Goal: Information Seeking & Learning: Learn about a topic

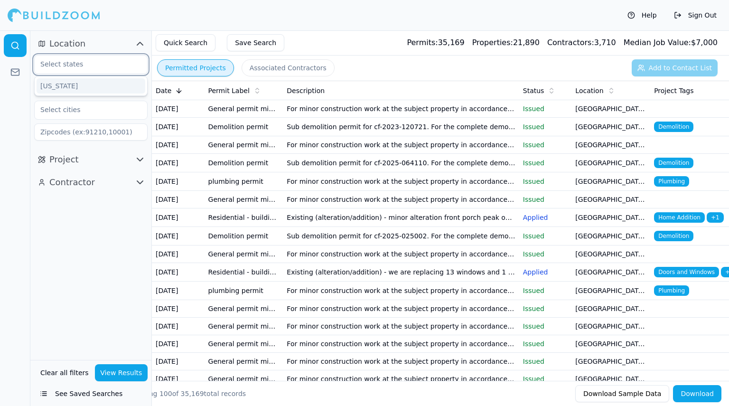
click at [105, 61] on input "text" at bounding box center [85, 64] width 101 height 17
click at [77, 83] on div "[US_STATE]" at bounding box center [91, 85] width 109 height 15
click at [137, 64] on icon "button" at bounding box center [136, 65] width 6 height 6
click at [105, 62] on input "text" at bounding box center [85, 64] width 101 height 17
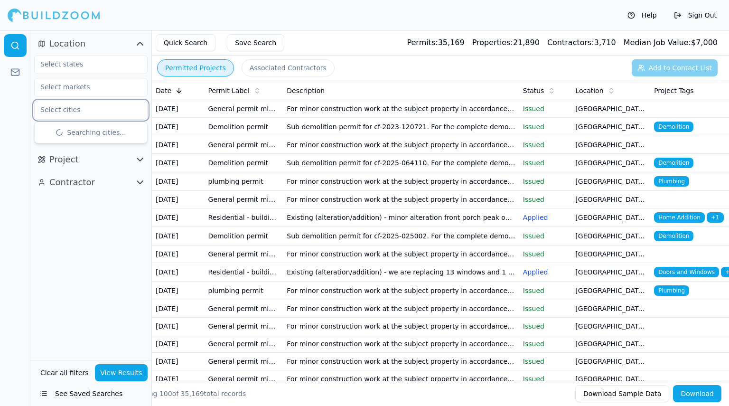
click at [83, 116] on input "text" at bounding box center [85, 109] width 101 height 17
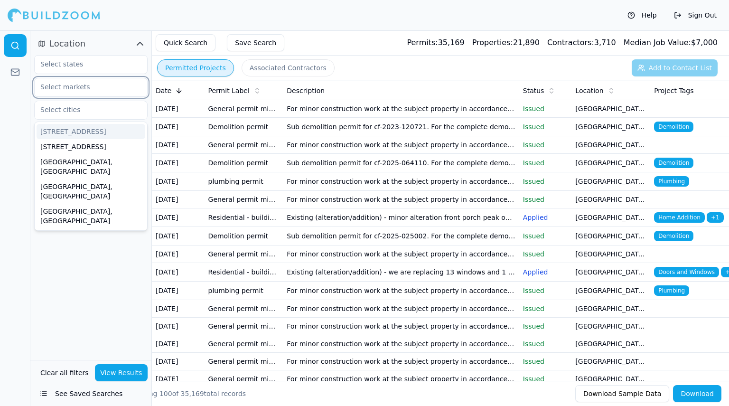
click at [69, 88] on input "text" at bounding box center [85, 86] width 101 height 17
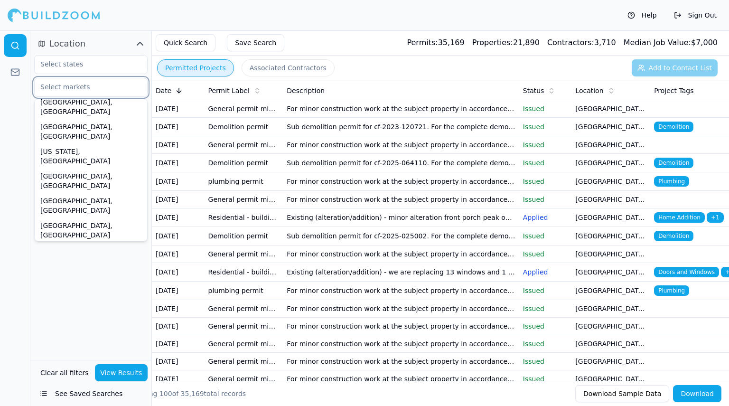
scroll to position [287, 0]
drag, startPoint x: 74, startPoint y: 238, endPoint x: 117, endPoint y: 134, distance: 113.1
click at [117, 134] on div "Allentown-Bethlehem-Easton, PA-NJ Altoona, PA Bloomsburg-Berwick, PA Bradford, …" at bounding box center [91, 347] width 109 height 1065
click at [117, 365] on div "New York-Newark-Jersey City, NY-NJ-PA" at bounding box center [91, 396] width 109 height 63
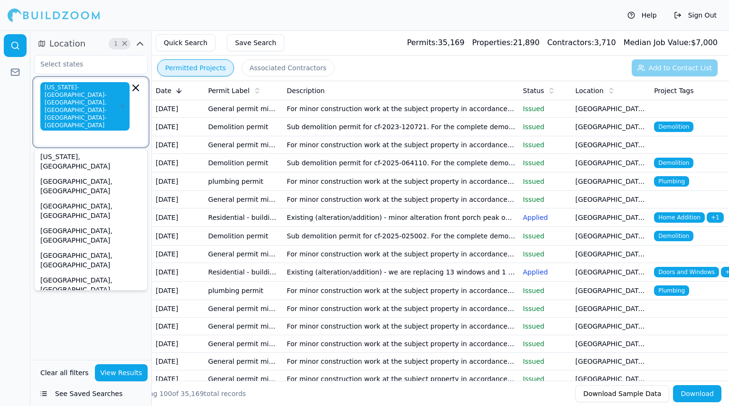
scroll to position [321, 0]
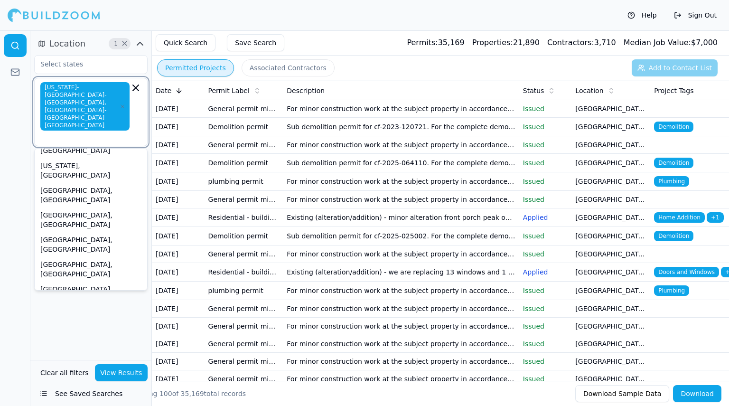
type input "'"
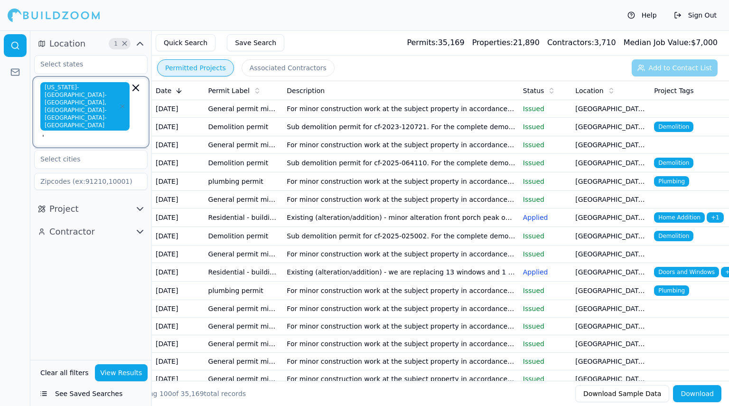
scroll to position [0, 0]
click at [54, 297] on div "Location 1 × New York-Newark-Jersey City, NY-NJ-PA }[']] Project Contractor" at bounding box center [90, 194] width 121 height 329
click at [70, 111] on div "New York-Newark-Jersey City, NY-NJ-PA }[']]" at bounding box center [90, 112] width 113 height 68
type input "}"
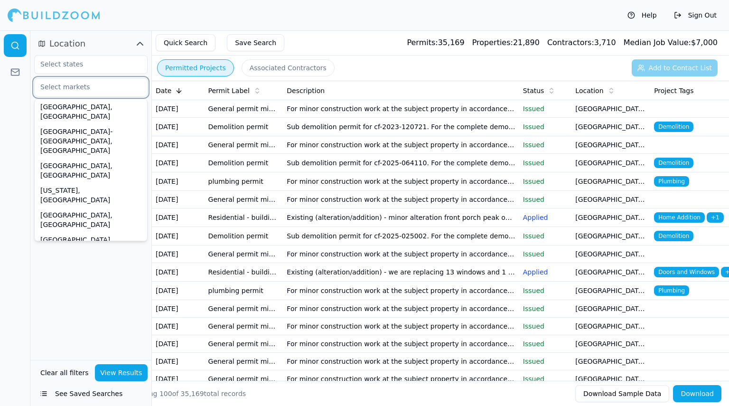
scroll to position [250, 0]
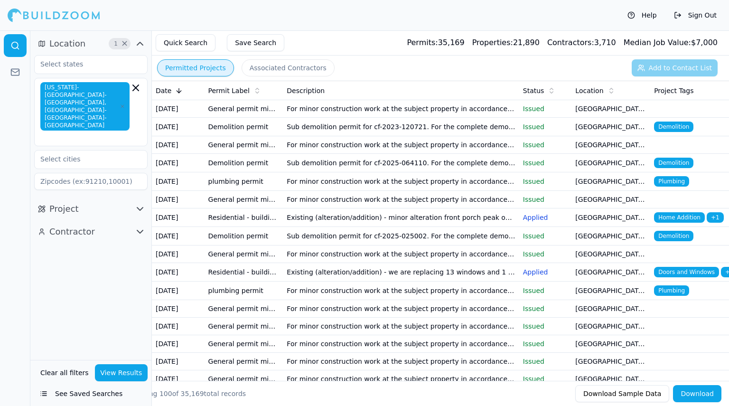
click at [90, 301] on div "Location 1 × New York-Newark-Jersey City, NY-NJ-PA Project Contractor" at bounding box center [90, 194] width 121 height 329
click at [612, 93] on icon at bounding box center [611, 91] width 8 height 8
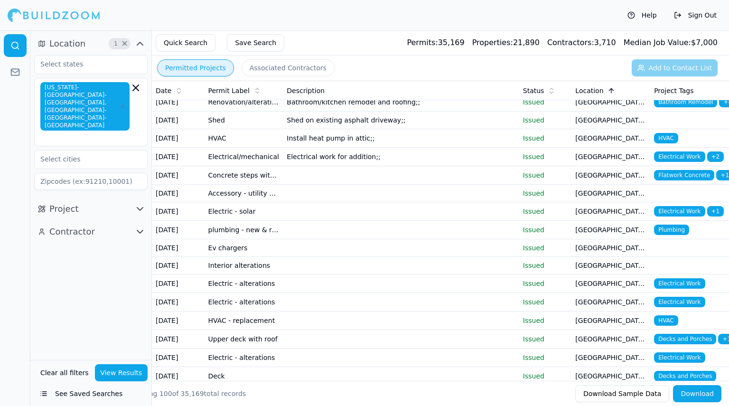
scroll to position [254, 0]
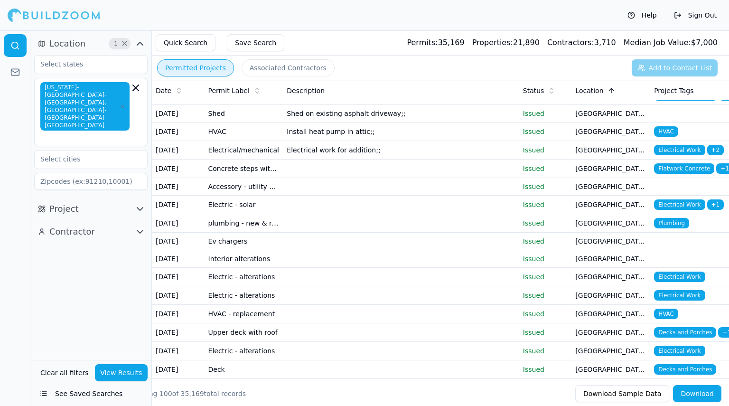
click at [142, 203] on icon "button" at bounding box center [139, 208] width 11 height 11
click at [121, 221] on input "text" at bounding box center [85, 229] width 101 height 17
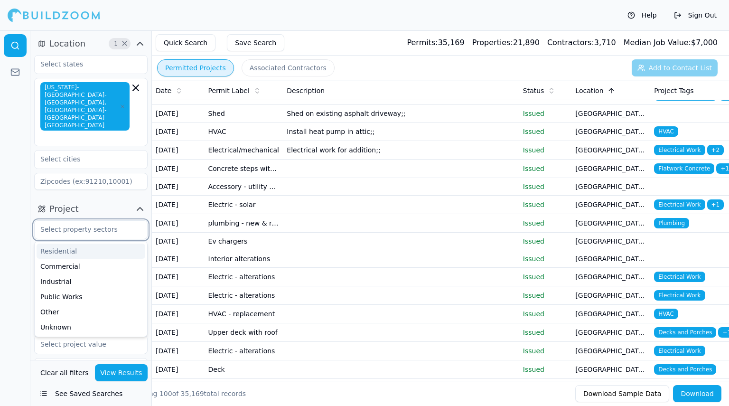
click at [120, 221] on input "text" at bounding box center [85, 229] width 101 height 17
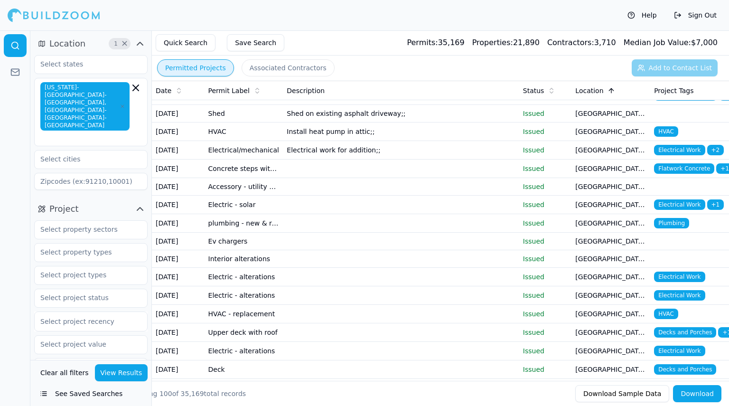
click at [105, 201] on button "Project" at bounding box center [90, 208] width 113 height 15
click at [136, 203] on icon "button" at bounding box center [139, 208] width 11 height 11
click at [103, 243] on input "text" at bounding box center [85, 251] width 101 height 17
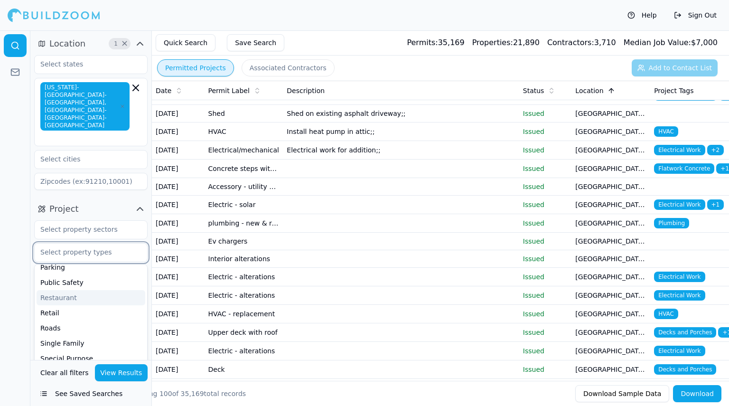
scroll to position [257, 0]
click at [134, 203] on span "button" at bounding box center [137, 208] width 11 height 11
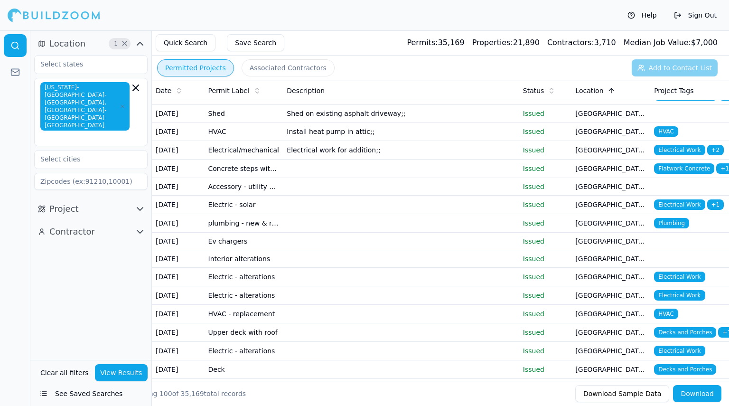
click at [144, 203] on icon "button" at bounding box center [139, 208] width 11 height 11
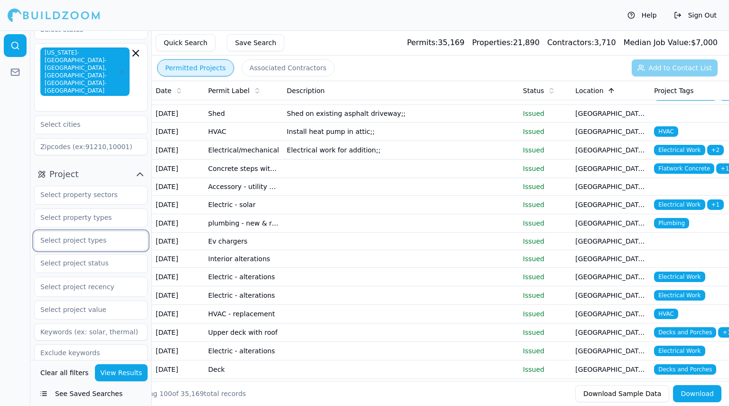
click at [123, 232] on input "text" at bounding box center [85, 240] width 101 height 17
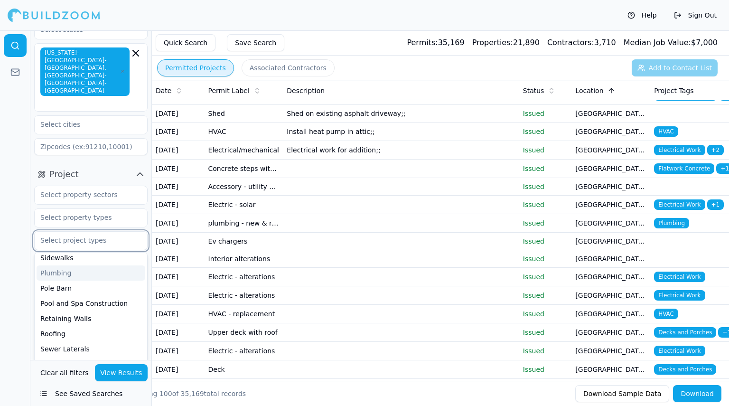
scroll to position [38, 0]
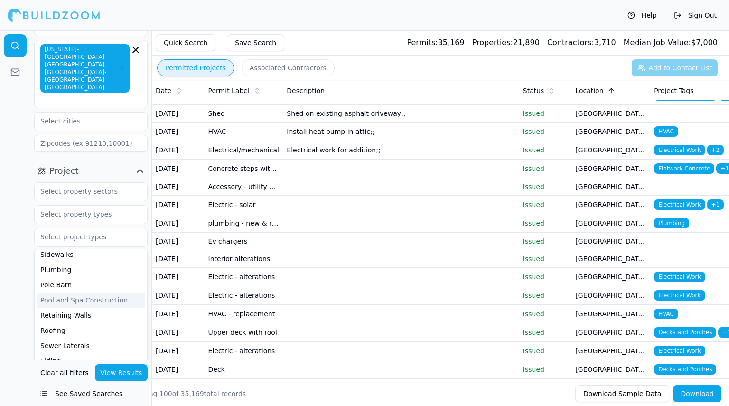
click at [22, 214] on div at bounding box center [15, 217] width 30 height 375
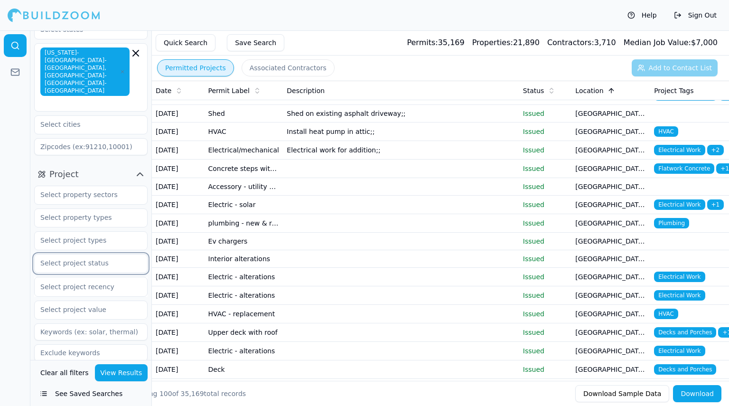
click at [60, 254] on input "text" at bounding box center [85, 262] width 101 height 17
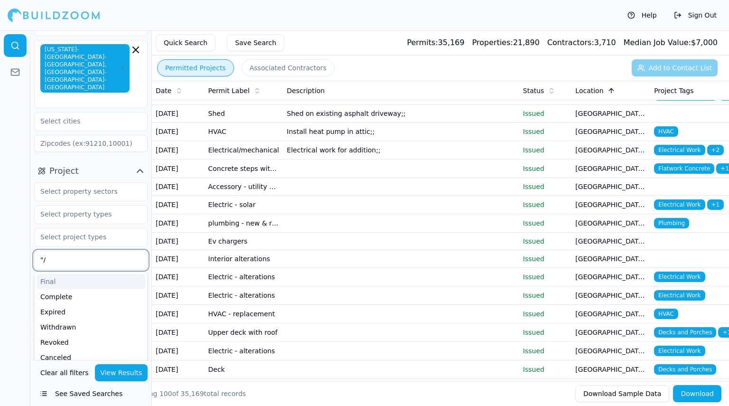
scroll to position [7, 0]
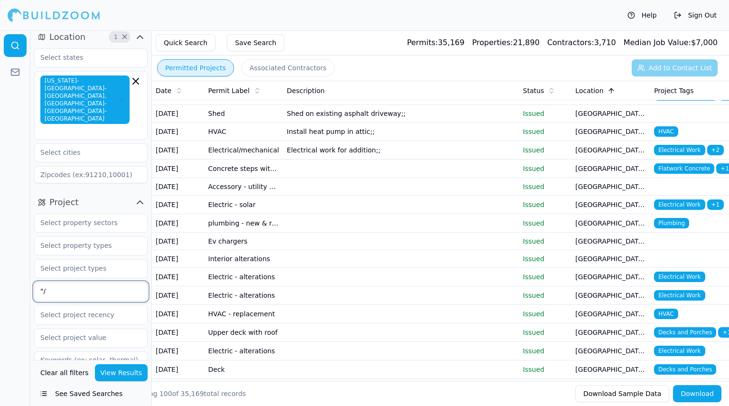
click at [112, 282] on input ""/" at bounding box center [85, 290] width 101 height 17
type input """
click at [1, 218] on div at bounding box center [15, 217] width 30 height 375
click at [84, 329] on input "text" at bounding box center [85, 337] width 101 height 17
click at [14, 273] on div at bounding box center [15, 217] width 30 height 375
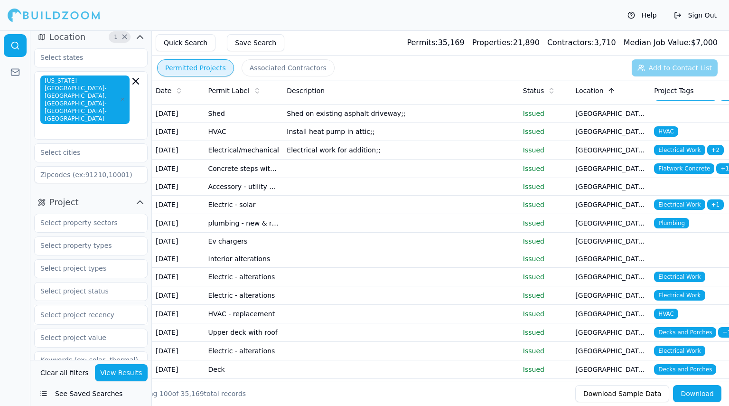
click at [439, 49] on td "6ft back and sides mixed height no greater than 4ft within 15 ft of the front;p…" at bounding box center [401, 40] width 236 height 19
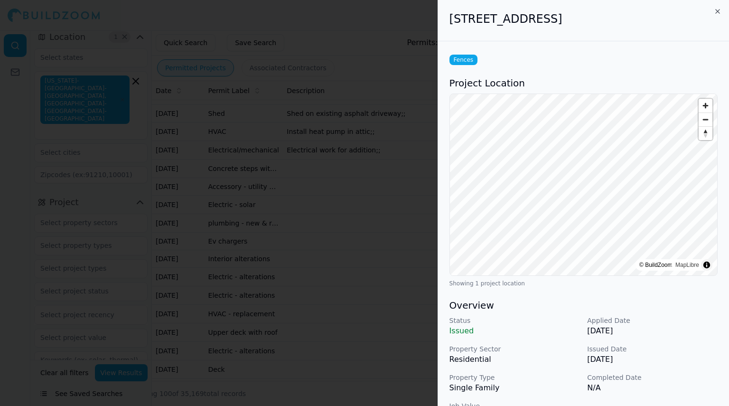
click at [360, 82] on div at bounding box center [364, 203] width 729 height 406
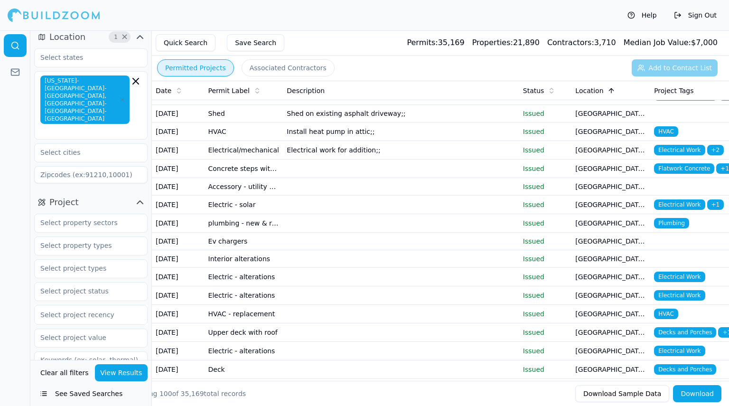
click at [71, 34] on span "Location" at bounding box center [67, 36] width 36 height 13
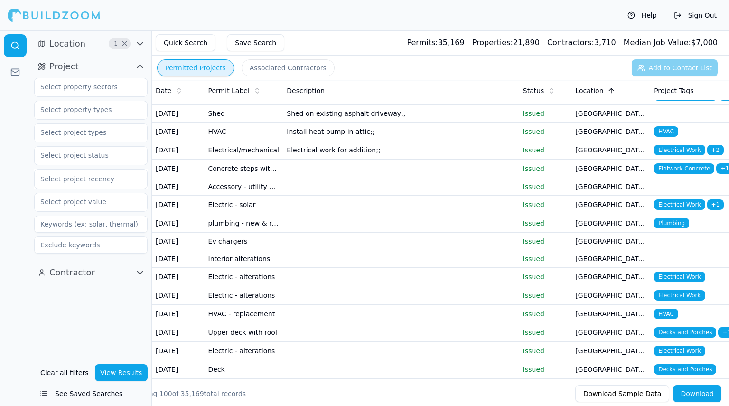
click at [43, 41] on icon "button" at bounding box center [42, 44] width 8 height 8
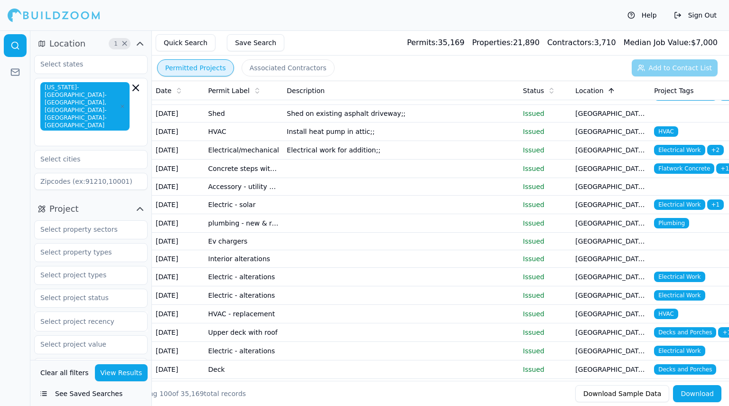
click at [139, 203] on icon "button" at bounding box center [139, 208] width 11 height 11
click at [728, 64] on span "+ 4" at bounding box center [727, 58] width 17 height 10
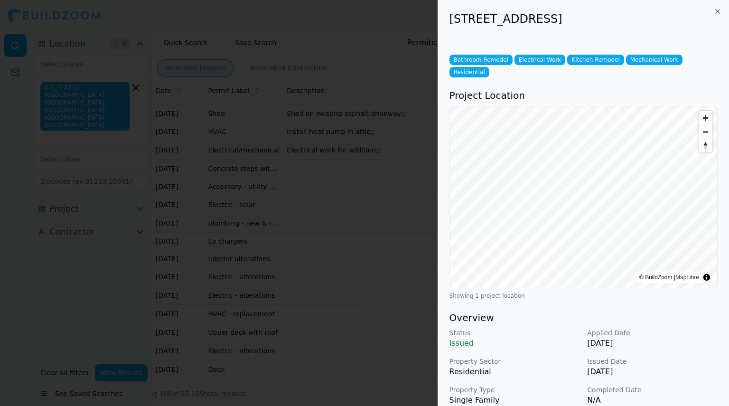
click at [640, 167] on div "Bathroom Remodel Electrical Work Kitchen Remodel Mechanical Work Residential Pr…" at bounding box center [583, 341] width 291 height 600
click at [706, 125] on span "Zoom out" at bounding box center [705, 131] width 14 height 13
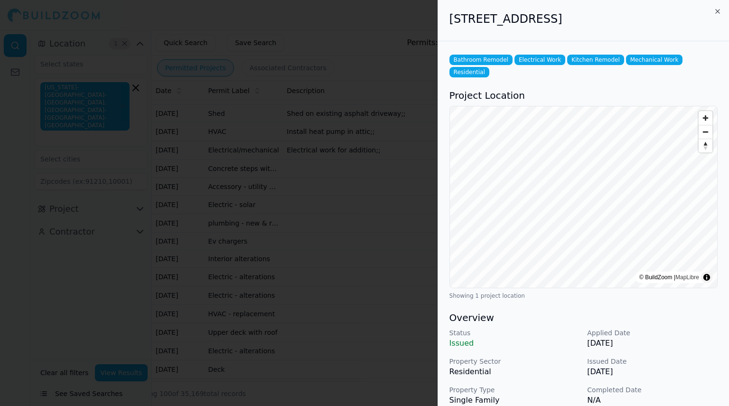
click at [706, 125] on span "Zoom out" at bounding box center [705, 131] width 14 height 13
click at [417, 214] on body "Help Sign Out Location 1 × New York-Newark-Jersey City, NY-NJ-PA Project Contra…" at bounding box center [364, 217] width 729 height 375
click at [716, 10] on icon "button" at bounding box center [718, 12] width 8 height 8
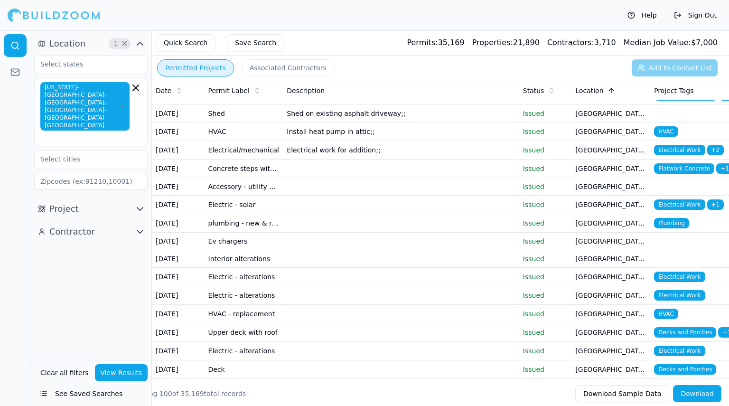
click at [138, 207] on icon "button" at bounding box center [140, 208] width 6 height 3
click at [138, 203] on icon "button" at bounding box center [139, 208] width 11 height 11
click at [133, 65] on input "text" at bounding box center [85, 64] width 101 height 17
click at [139, 43] on icon "button" at bounding box center [140, 43] width 6 height 3
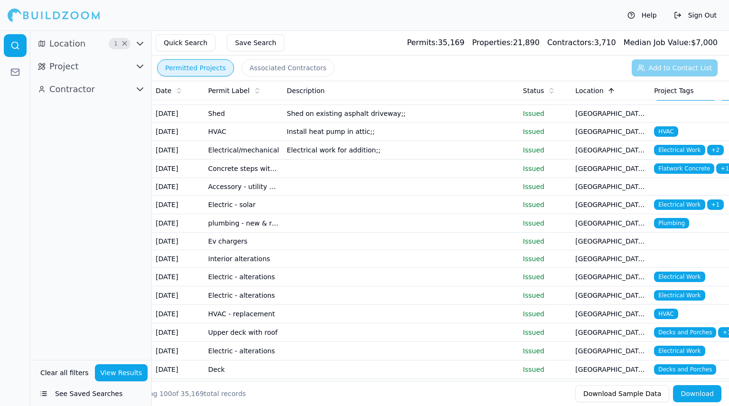
click at [139, 63] on icon "button" at bounding box center [139, 66] width 11 height 11
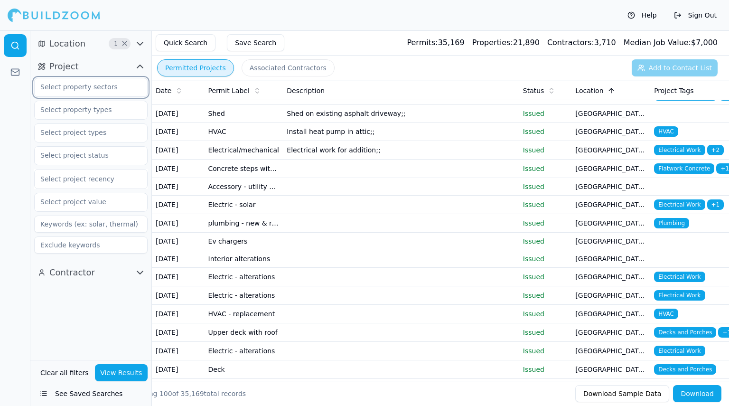
click at [120, 85] on input "text" at bounding box center [85, 86] width 101 height 17
click at [100, 122] on div "Commercial" at bounding box center [91, 123] width 109 height 15
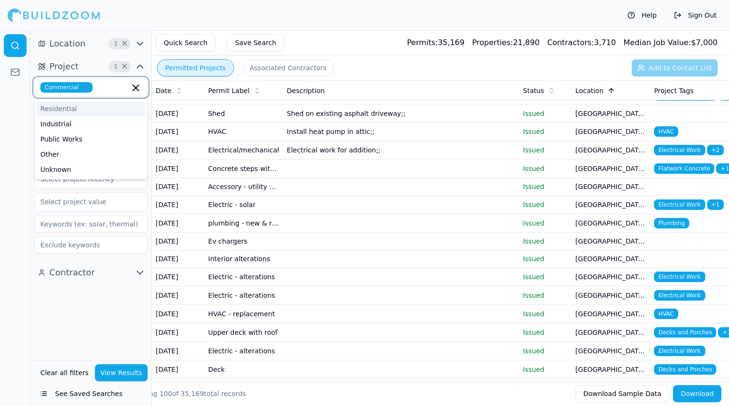
click at [64, 111] on div "Residential" at bounding box center [91, 108] width 109 height 15
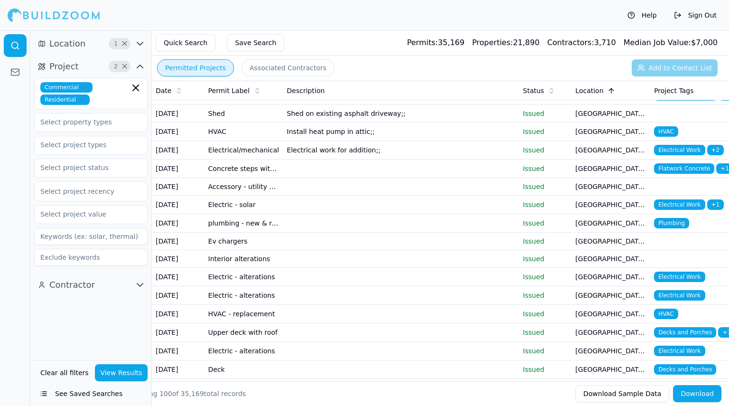
click at [19, 127] on div at bounding box center [15, 217] width 30 height 375
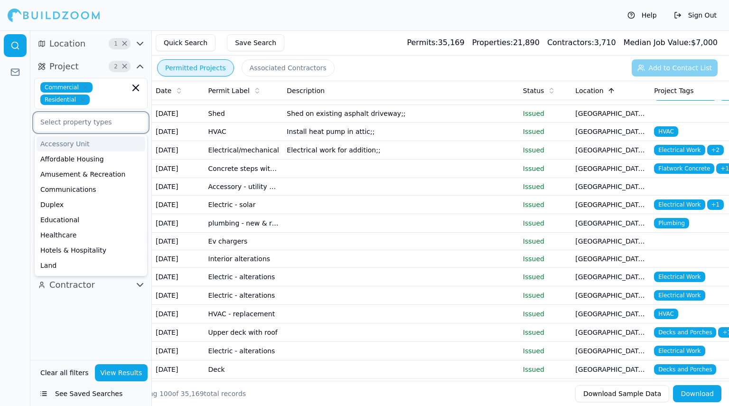
click at [70, 123] on input "text" at bounding box center [85, 121] width 101 height 17
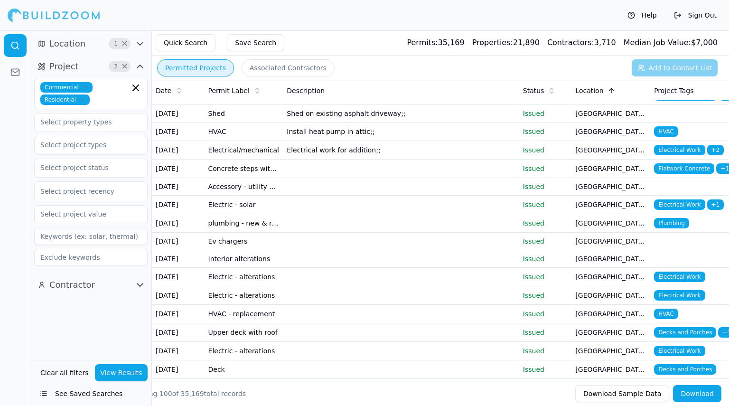
click at [16, 174] on div at bounding box center [15, 217] width 30 height 375
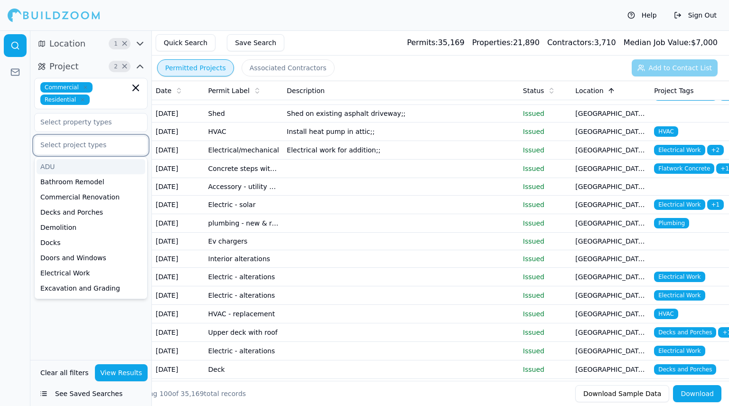
click at [102, 145] on input "text" at bounding box center [85, 144] width 101 height 17
click at [109, 142] on input "text" at bounding box center [85, 144] width 101 height 17
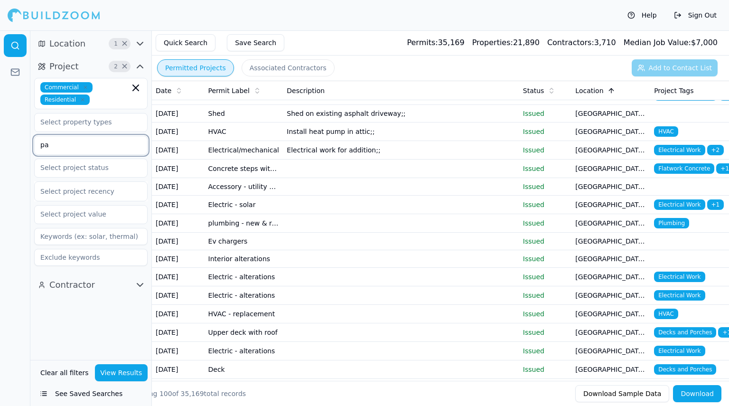
click at [64, 145] on input "pa" at bounding box center [85, 144] width 101 height 17
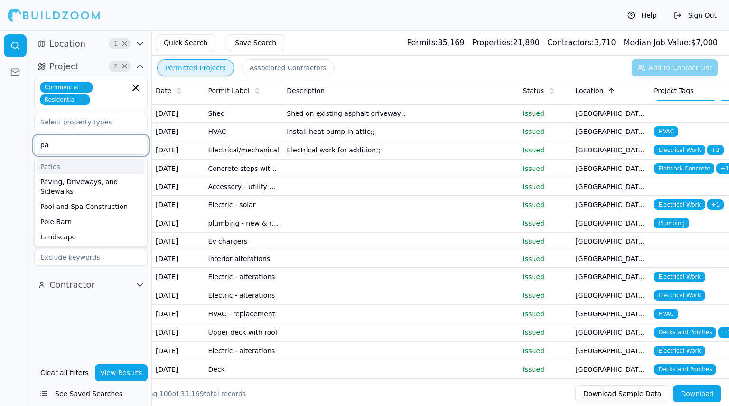
type input "p"
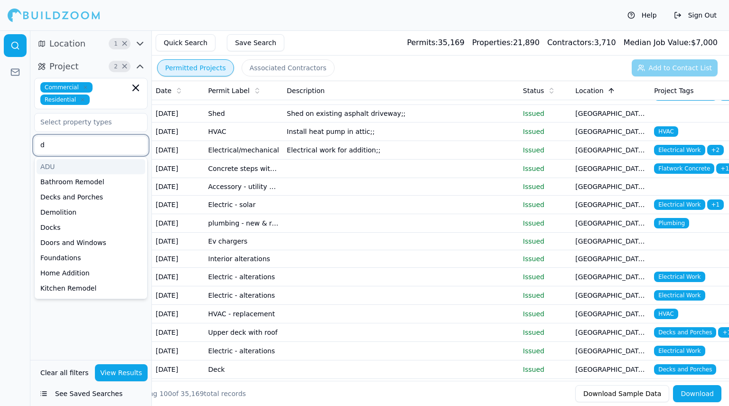
type input "d"
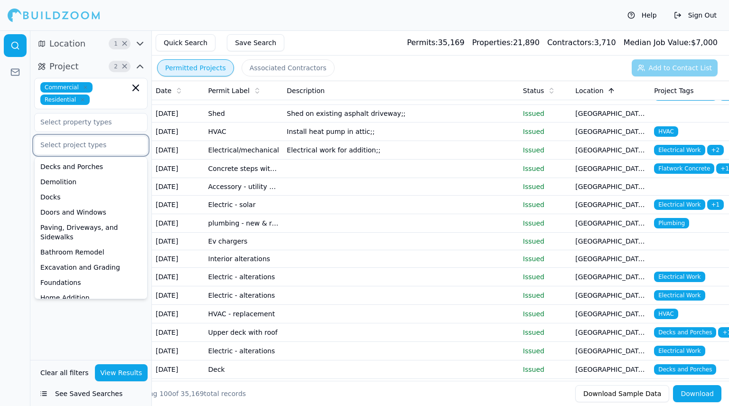
scroll to position [317, 0]
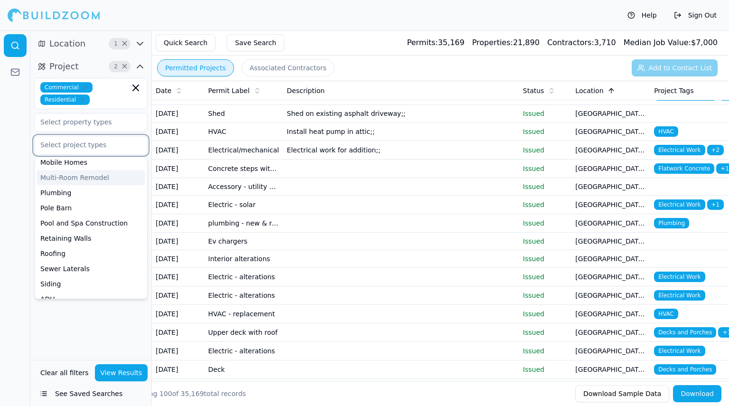
click at [109, 170] on div "Multi-Room Remodel" at bounding box center [91, 177] width 109 height 15
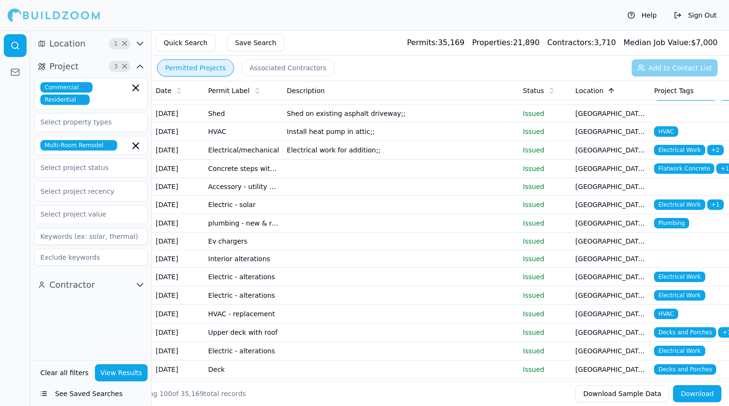
click at [95, 318] on div "Location 1 × Project 3 × Commercial Residential Multi-Room Remodel Select proje…" at bounding box center [90, 194] width 121 height 329
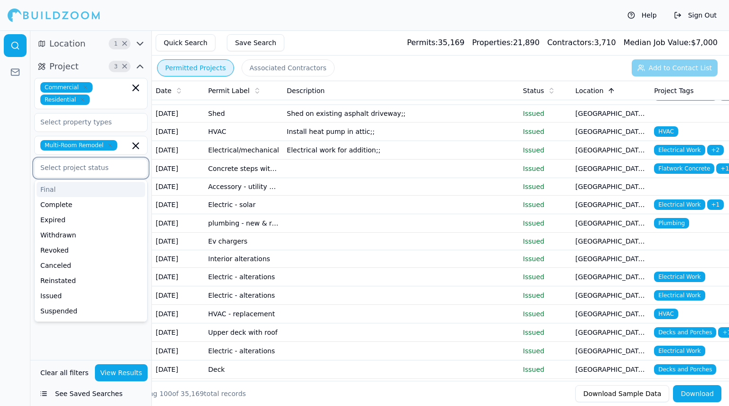
click at [111, 168] on input "text" at bounding box center [85, 167] width 101 height 17
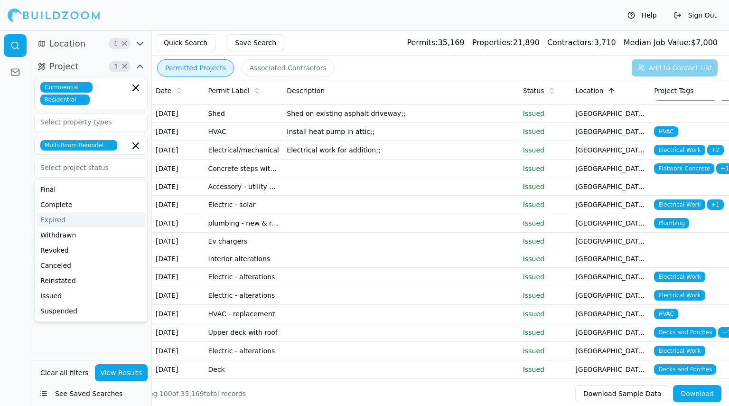
click at [14, 311] on div at bounding box center [15, 217] width 30 height 375
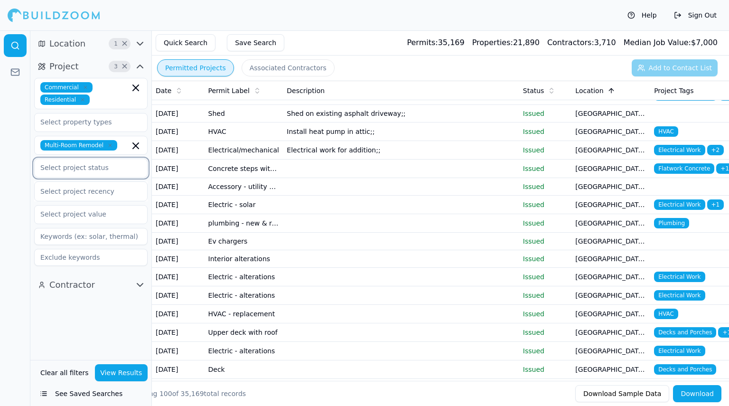
click at [58, 169] on input "text" at bounding box center [85, 167] width 101 height 17
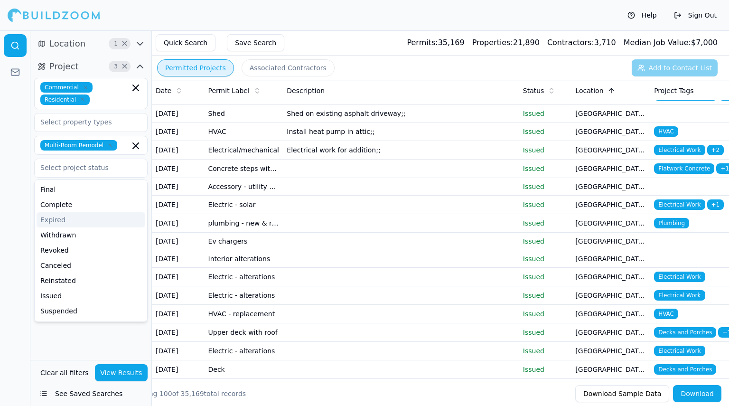
click at [7, 205] on div at bounding box center [15, 217] width 30 height 375
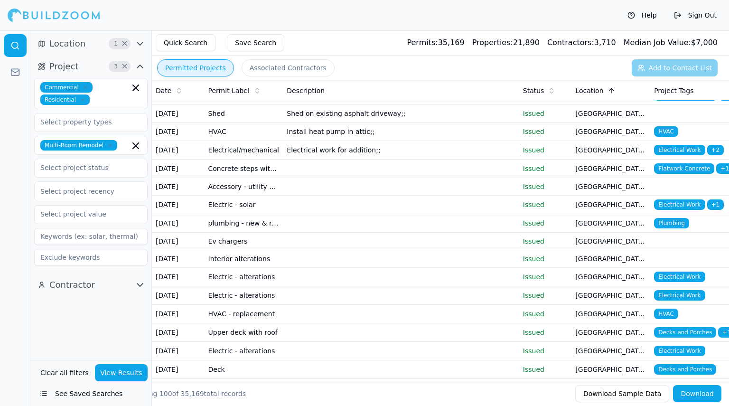
click at [41, 190] on input "text" at bounding box center [41, 190] width 2 height 9
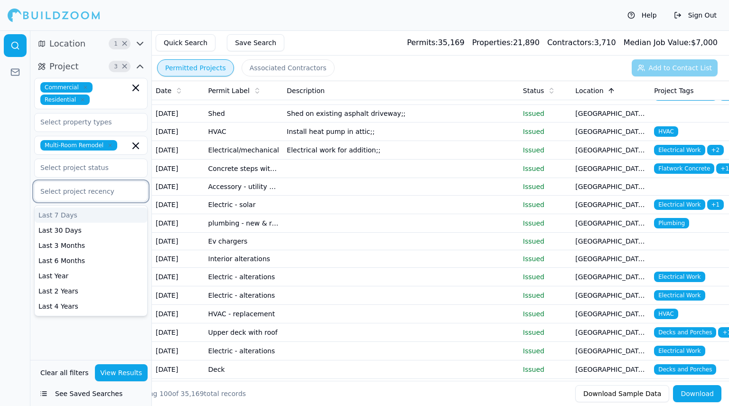
click at [40, 218] on div "Last 7 Days" at bounding box center [91, 214] width 112 height 15
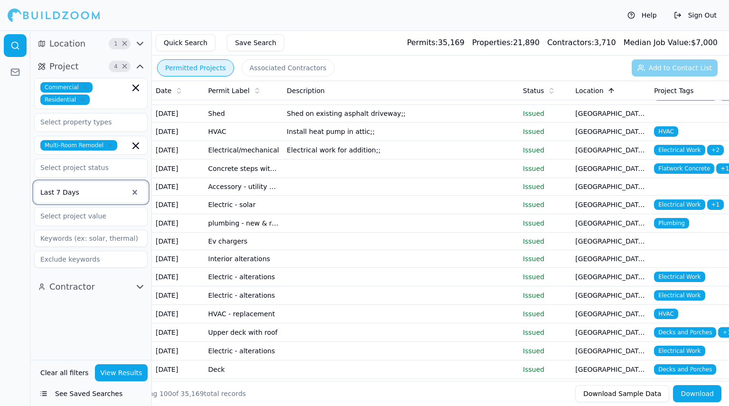
click at [118, 365] on button "View Results" at bounding box center [121, 372] width 53 height 17
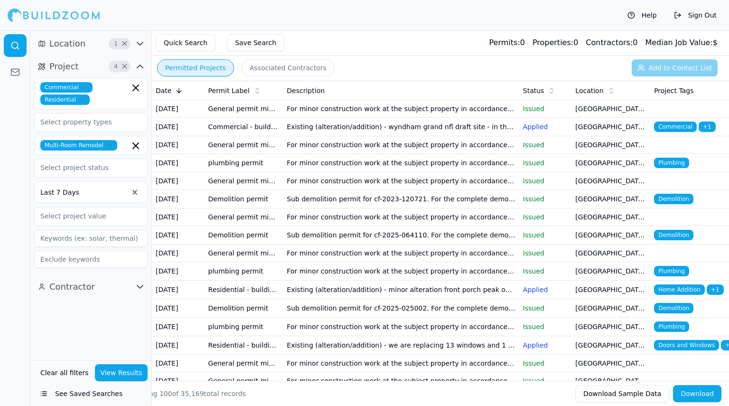
click at [139, 43] on icon "button" at bounding box center [140, 43] width 6 height 3
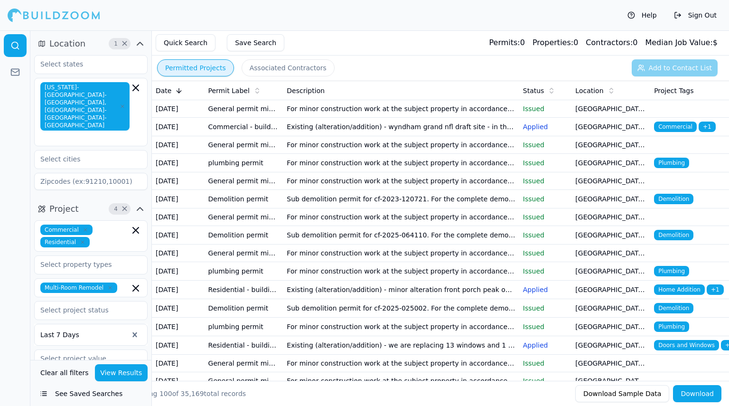
click at [111, 92] on span "New York-Newark-Jersey City, NY-NJ-PA" at bounding box center [84, 106] width 89 height 48
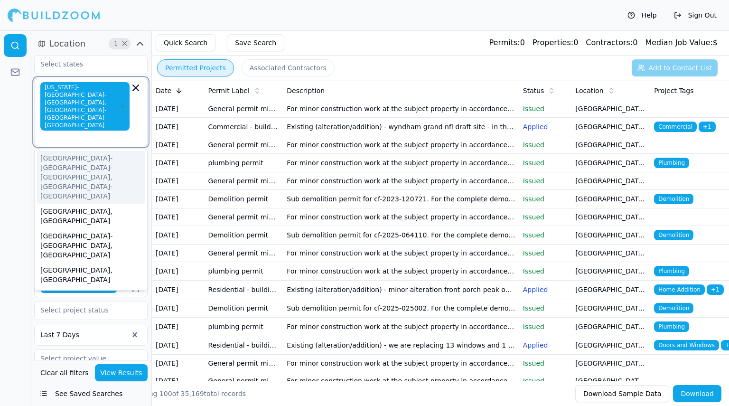
click at [123, 103] on icon "button" at bounding box center [123, 106] width 6 height 6
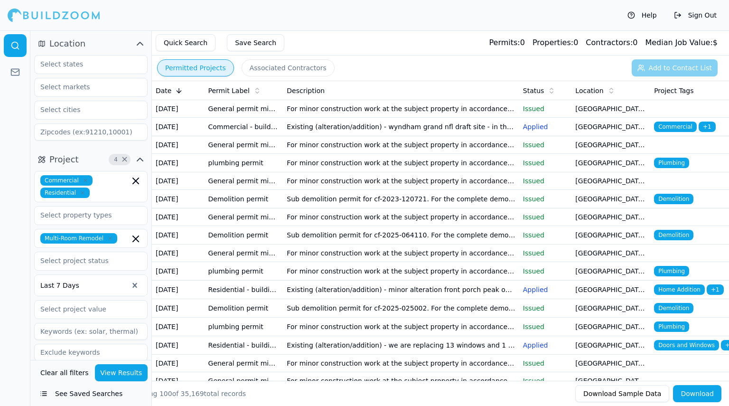
click at [123, 375] on button "View Results" at bounding box center [121, 372] width 53 height 17
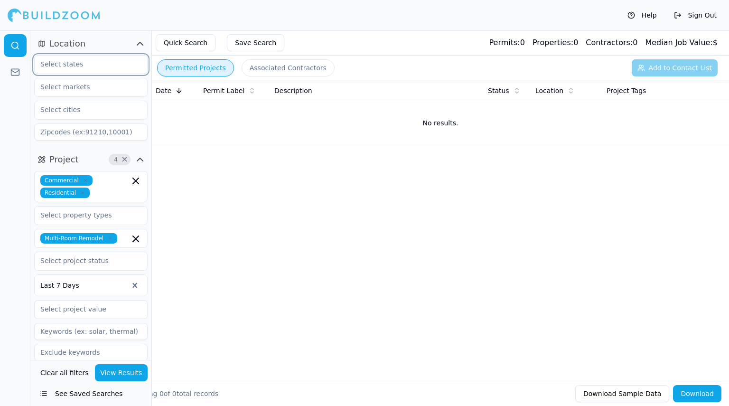
click at [94, 68] on input "text" at bounding box center [85, 64] width 101 height 17
click at [82, 90] on div "[US_STATE]" at bounding box center [91, 85] width 109 height 15
click at [97, 91] on input "text" at bounding box center [85, 86] width 101 height 17
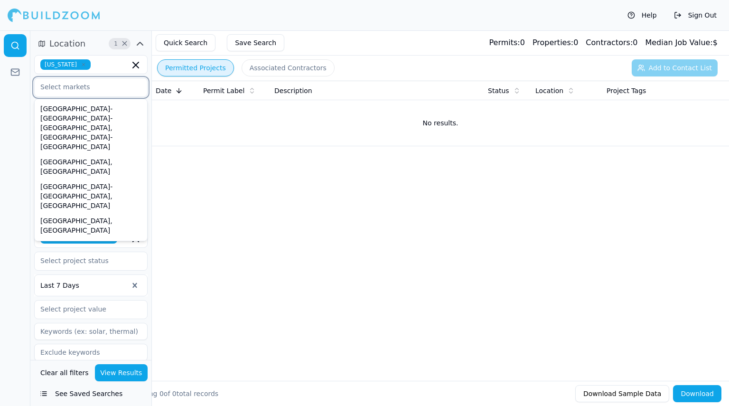
click at [97, 91] on input "text" at bounding box center [85, 86] width 101 height 17
click at [113, 374] on button "View Results" at bounding box center [121, 372] width 53 height 17
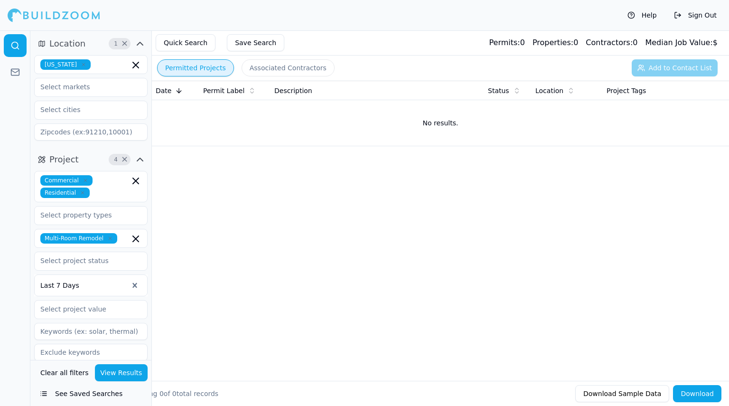
click at [85, 62] on icon "button" at bounding box center [84, 65] width 6 height 6
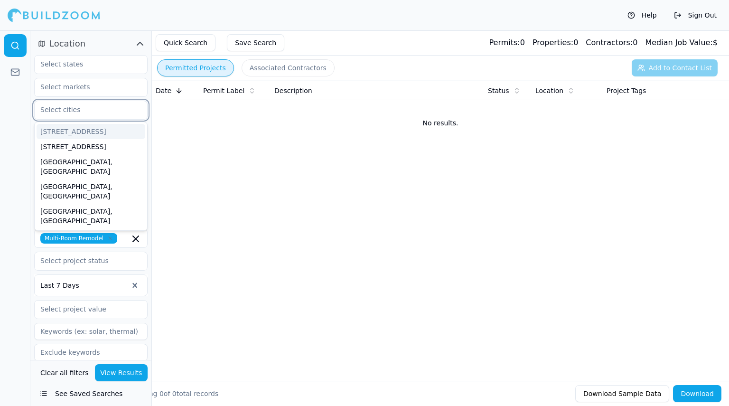
click at [86, 111] on input "text" at bounding box center [85, 109] width 101 height 17
click at [90, 84] on input "text" at bounding box center [85, 86] width 101 height 17
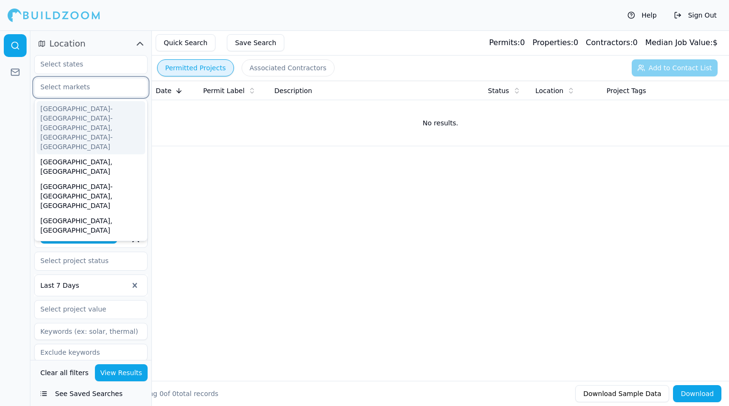
click at [88, 111] on div "Allentown-Bethlehem-Easton, PA-NJ" at bounding box center [91, 127] width 109 height 53
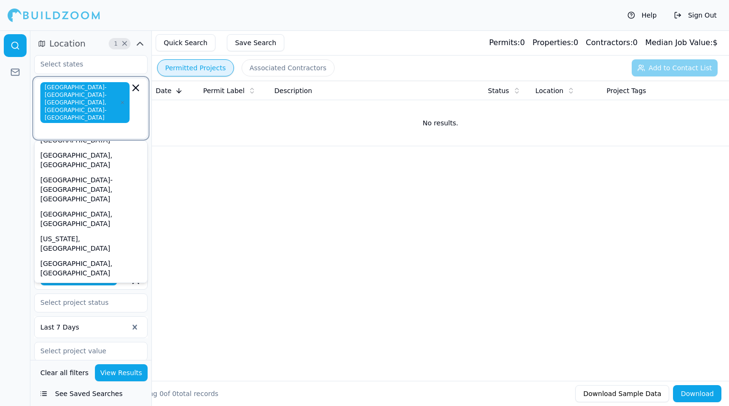
scroll to position [204, 0]
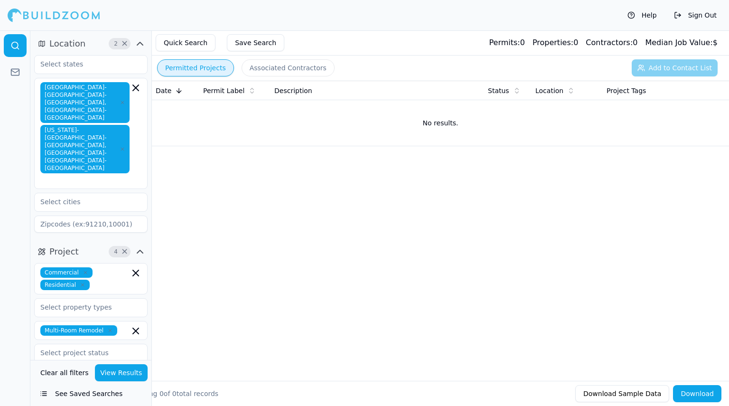
click at [19, 136] on div at bounding box center [15, 217] width 30 height 375
click at [102, 193] on input "text" at bounding box center [85, 201] width 101 height 17
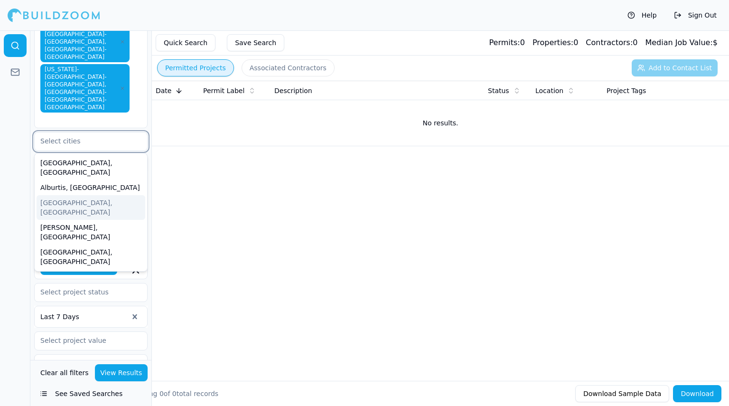
scroll to position [67, 0]
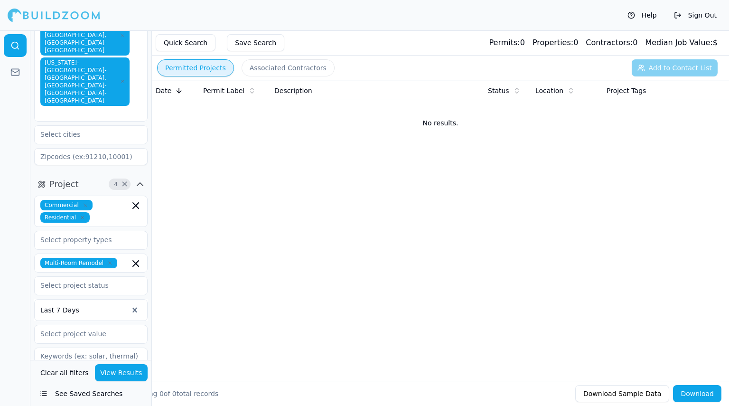
click at [9, 107] on div at bounding box center [15, 217] width 30 height 375
click at [123, 371] on button "View Results" at bounding box center [121, 372] width 53 height 17
click at [124, 80] on icon "button" at bounding box center [122, 81] width 3 height 3
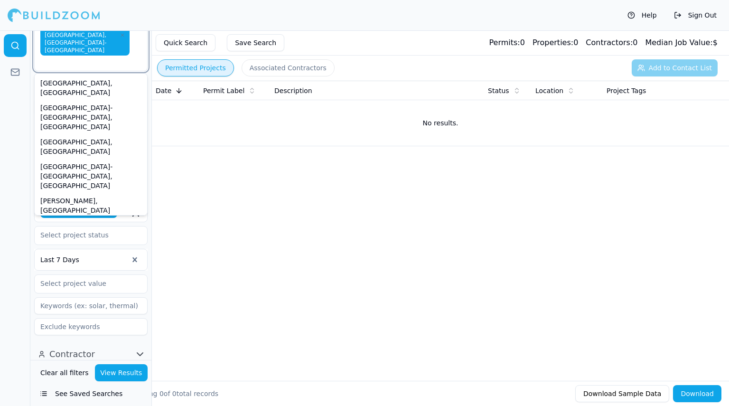
scroll to position [48, 0]
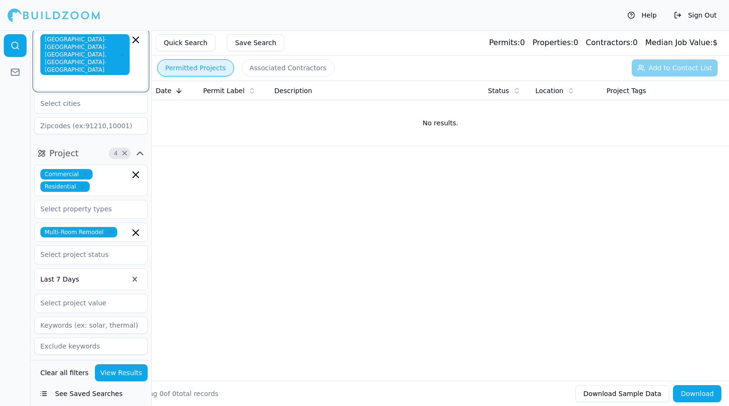
click at [135, 38] on icon "button" at bounding box center [136, 40] width 6 height 6
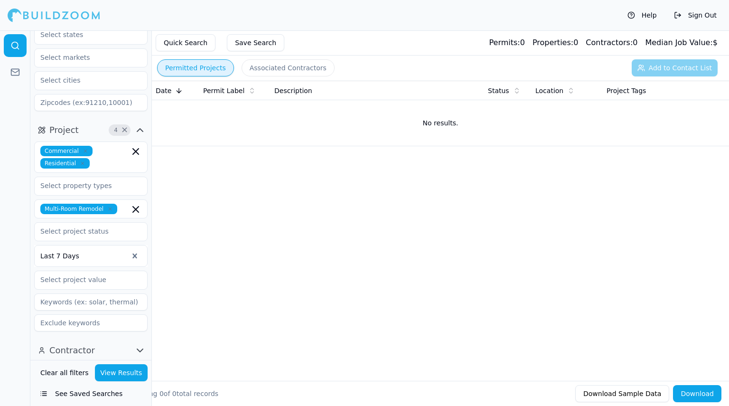
click at [17, 139] on div at bounding box center [15, 217] width 30 height 375
click at [71, 80] on input "text" at bounding box center [85, 80] width 101 height 17
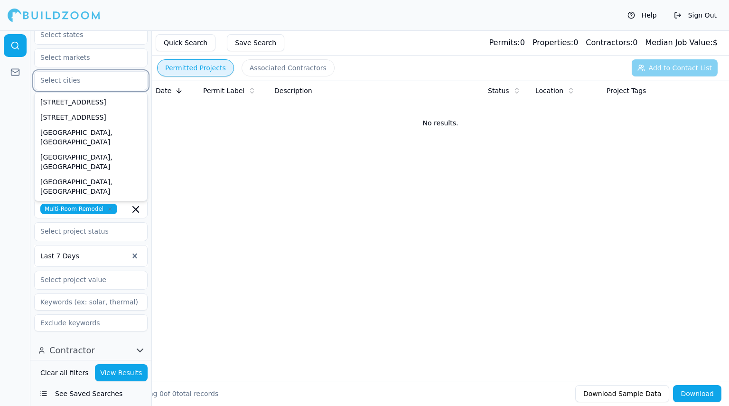
click at [71, 80] on input "text" at bounding box center [85, 80] width 101 height 17
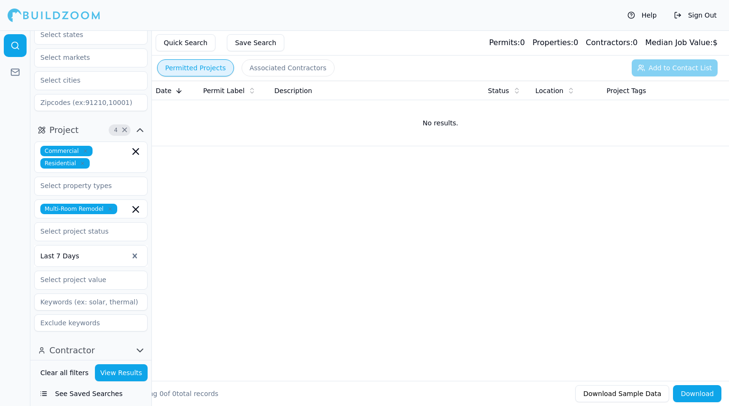
click at [30, 96] on div "Location" at bounding box center [90, 61] width 121 height 116
click at [58, 102] on input at bounding box center [90, 102] width 113 height 17
click at [73, 39] on input "text" at bounding box center [85, 34] width 101 height 17
click at [69, 57] on div "[US_STATE]" at bounding box center [91, 56] width 109 height 15
click at [8, 123] on div at bounding box center [15, 217] width 30 height 375
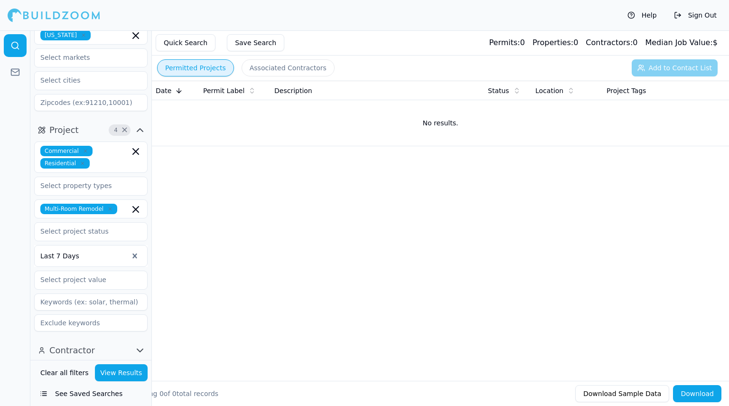
click at [139, 372] on button "View Results" at bounding box center [121, 372] width 53 height 17
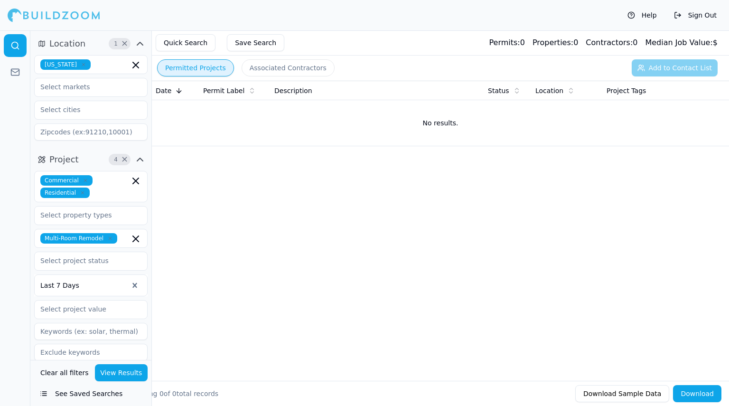
click at [0, 263] on div at bounding box center [15, 217] width 30 height 375
click at [85, 66] on icon "button" at bounding box center [84, 65] width 6 height 6
click at [9, 113] on div at bounding box center [15, 217] width 30 height 375
click at [107, 239] on icon "button" at bounding box center [110, 238] width 6 height 6
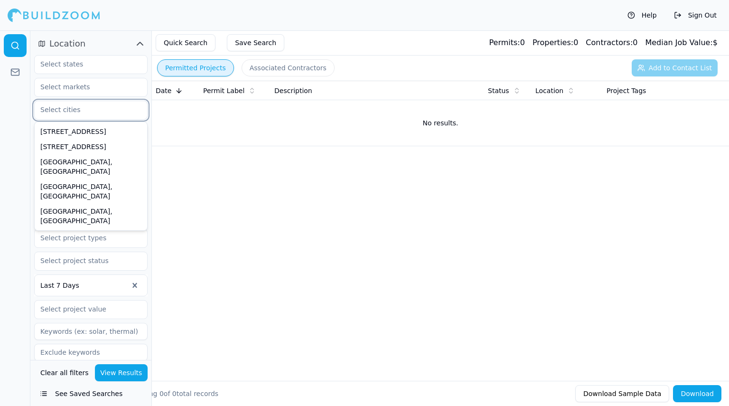
click at [105, 109] on input "text" at bounding box center [85, 109] width 101 height 17
click at [138, 41] on icon "button" at bounding box center [139, 43] width 11 height 11
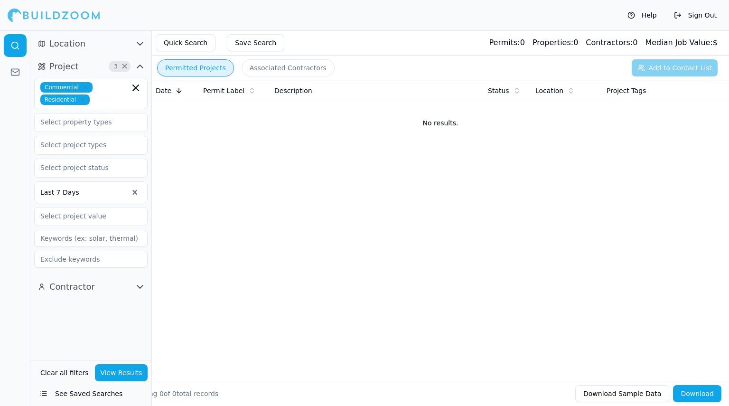
click at [109, 368] on button "View Results" at bounding box center [121, 372] width 53 height 17
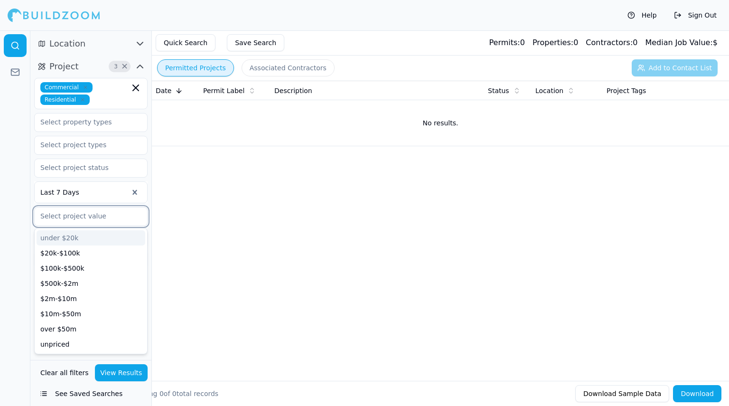
click at [87, 218] on input "text" at bounding box center [85, 215] width 101 height 17
click at [86, 237] on div "under $20k" at bounding box center [91, 237] width 109 height 15
click at [94, 239] on div "$20k-$100k" at bounding box center [91, 237] width 109 height 15
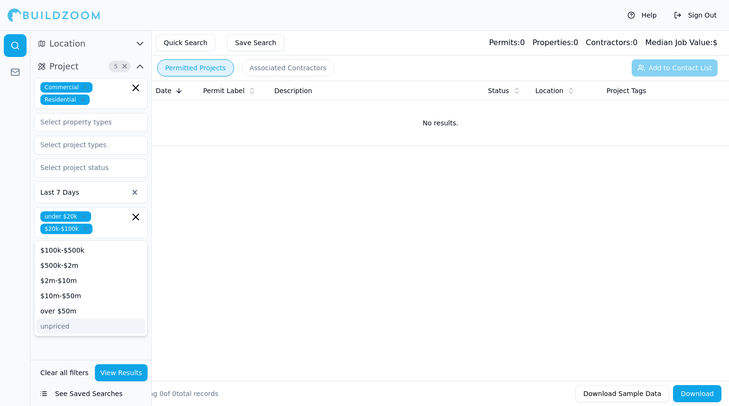
click at [120, 381] on div "Clear all filters View Results See Saved Searches" at bounding box center [90, 383] width 121 height 46
click at [122, 371] on button "View Results" at bounding box center [121, 372] width 53 height 17
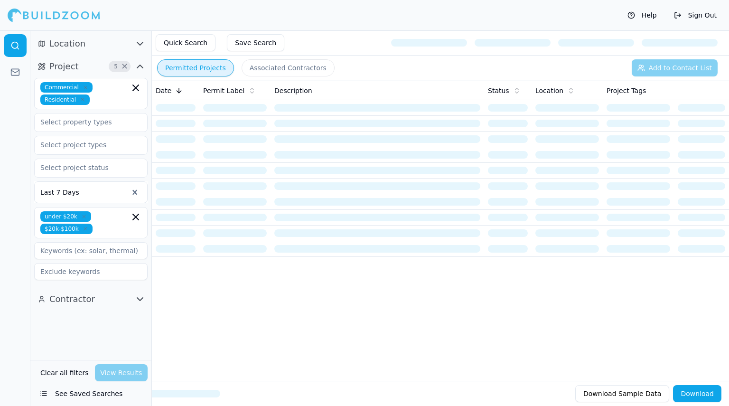
click at [83, 215] on icon "button" at bounding box center [84, 216] width 3 height 3
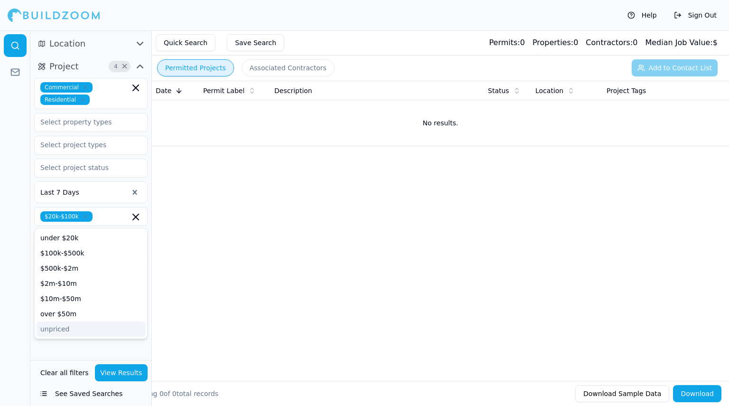
click at [58, 343] on div "Location Project 4 × Commercial Residential Last 7 Days $20k-$100k under $20k $…" at bounding box center [90, 194] width 121 height 329
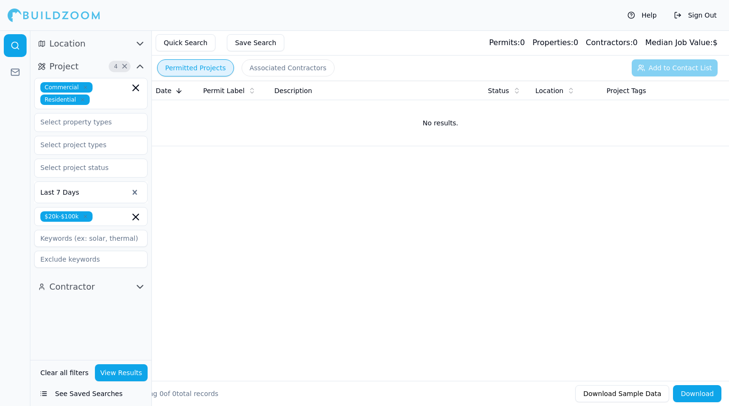
click at [108, 368] on button "View Results" at bounding box center [121, 372] width 53 height 17
click at [108, 239] on input at bounding box center [90, 238] width 113 height 17
click at [3, 281] on div at bounding box center [15, 217] width 30 height 375
click at [136, 289] on icon "button" at bounding box center [139, 286] width 11 height 11
click at [82, 310] on input "text" at bounding box center [85, 306] width 101 height 17
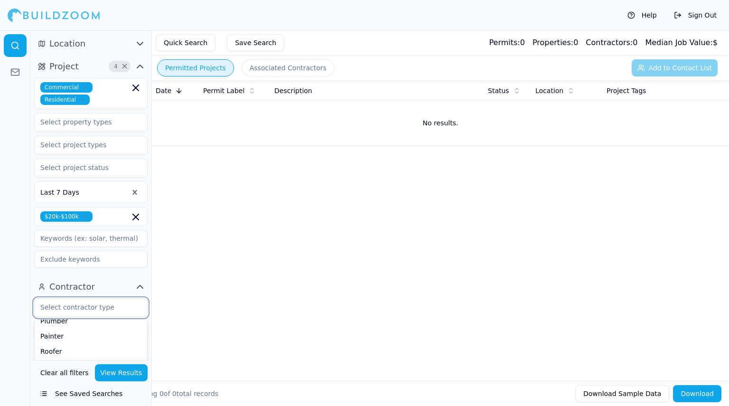
scroll to position [70, 0]
click at [45, 398] on button "See Saved Searches" at bounding box center [90, 393] width 113 height 17
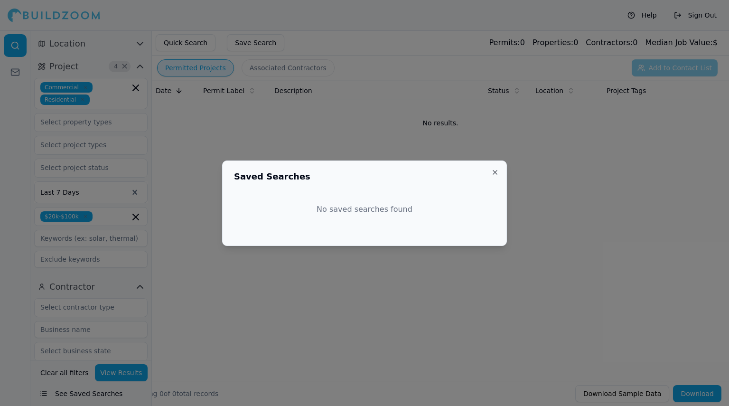
click at [496, 169] on button "Close" at bounding box center [495, 172] width 8 height 8
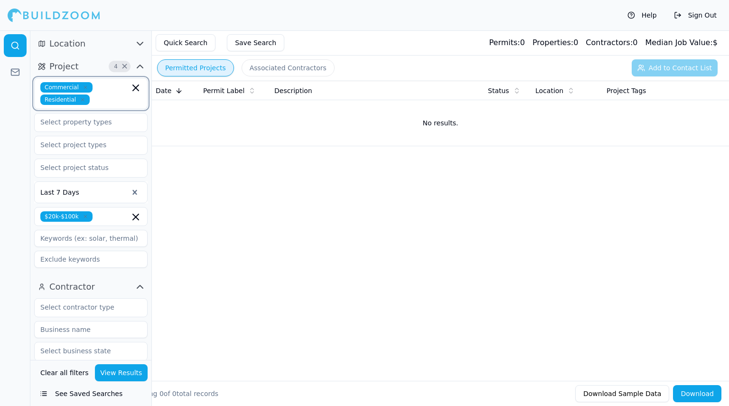
click at [138, 89] on icon "button" at bounding box center [136, 88] width 6 height 6
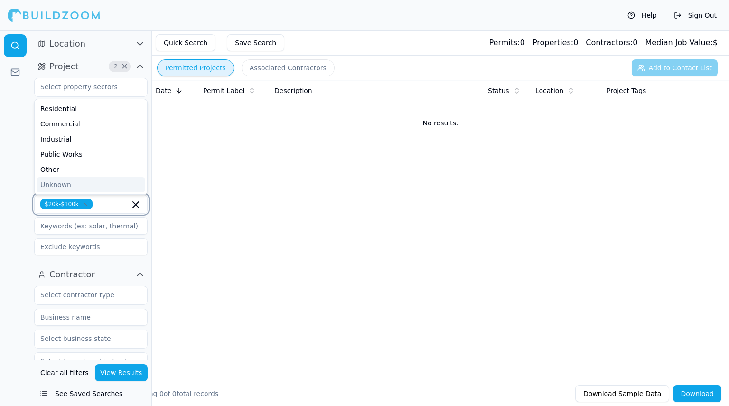
click at [134, 203] on icon "button" at bounding box center [135, 204] width 11 height 11
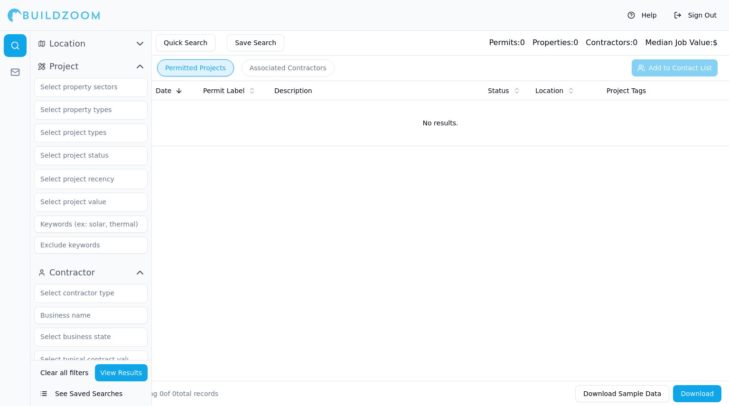
click at [140, 64] on icon "button" at bounding box center [139, 66] width 11 height 11
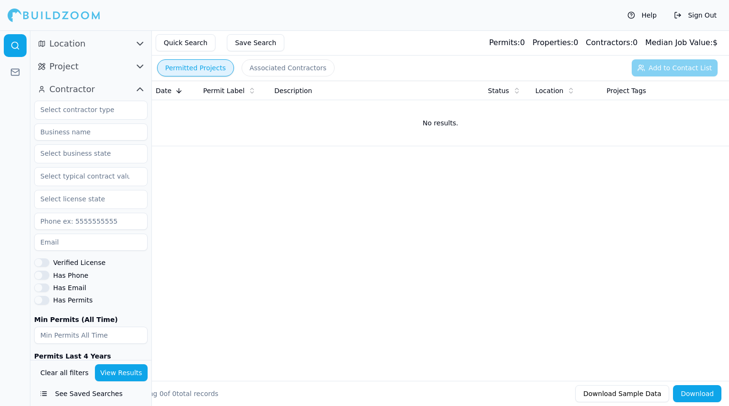
click at [140, 47] on icon "button" at bounding box center [139, 43] width 11 height 11
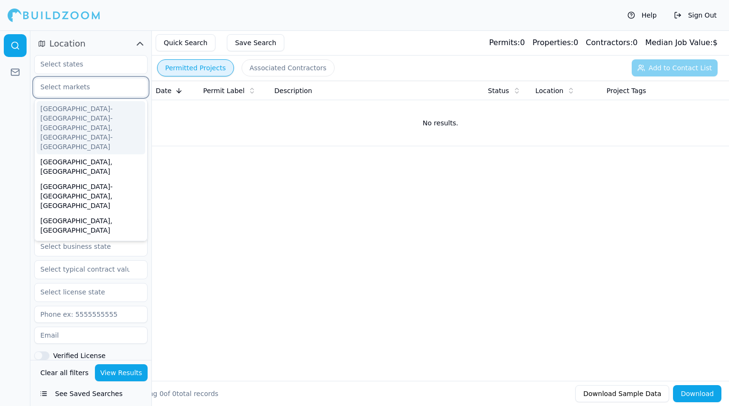
click at [105, 84] on input "text" at bounding box center [85, 86] width 101 height 17
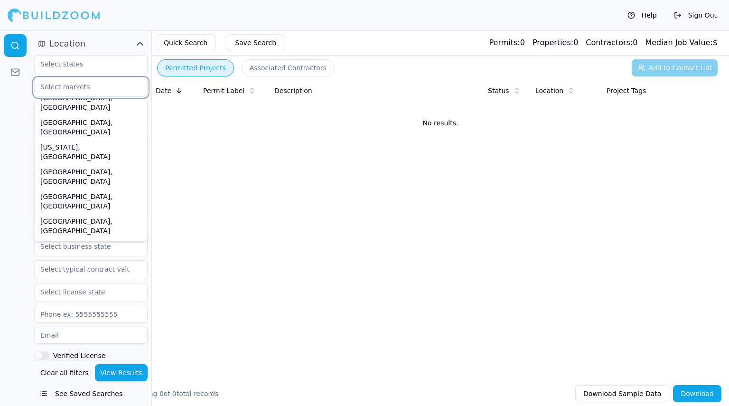
scroll to position [293, 0]
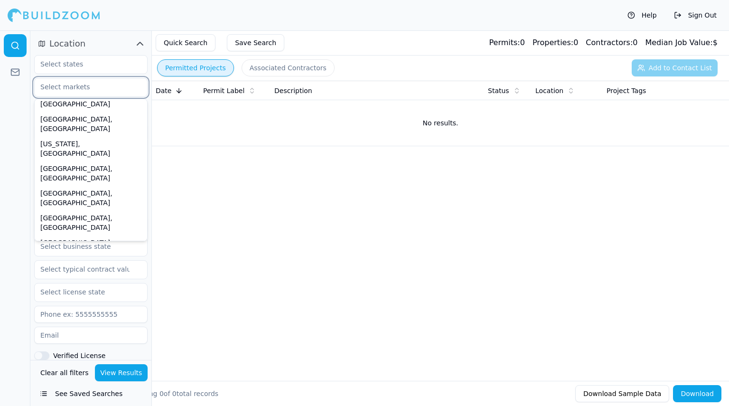
click at [120, 358] on div "New York-Newark-Jersey City, NY-NJ-PA" at bounding box center [91, 389] width 109 height 63
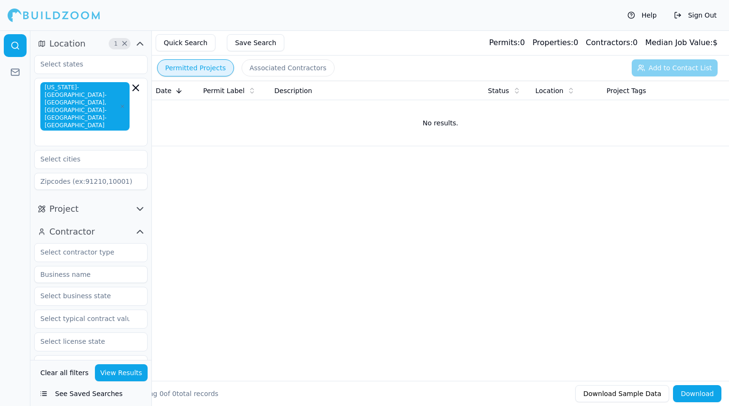
click at [0, 204] on div at bounding box center [15, 217] width 30 height 375
click at [140, 226] on icon "button" at bounding box center [139, 231] width 11 height 11
click at [142, 207] on icon "button" at bounding box center [140, 208] width 6 height 3
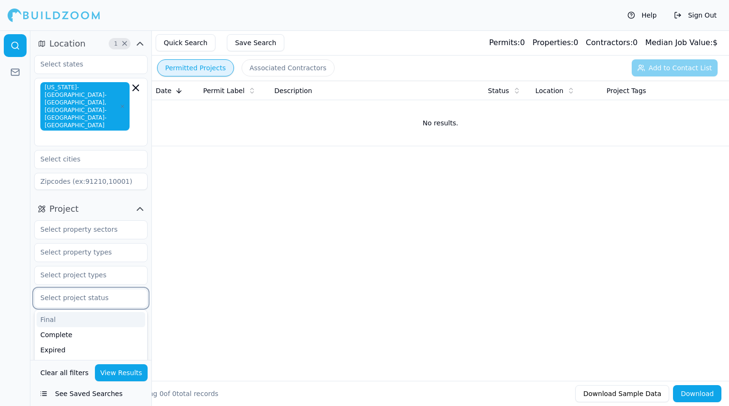
click at [98, 289] on input "text" at bounding box center [85, 297] width 101 height 17
click at [116, 243] on input "text" at bounding box center [85, 251] width 101 height 17
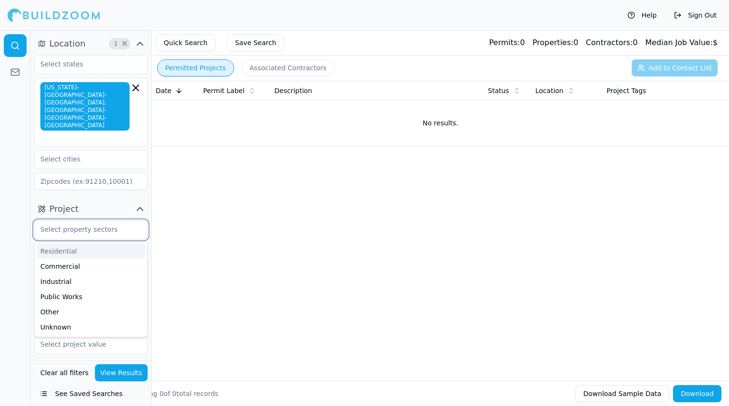
click at [124, 221] on input "text" at bounding box center [85, 229] width 101 height 17
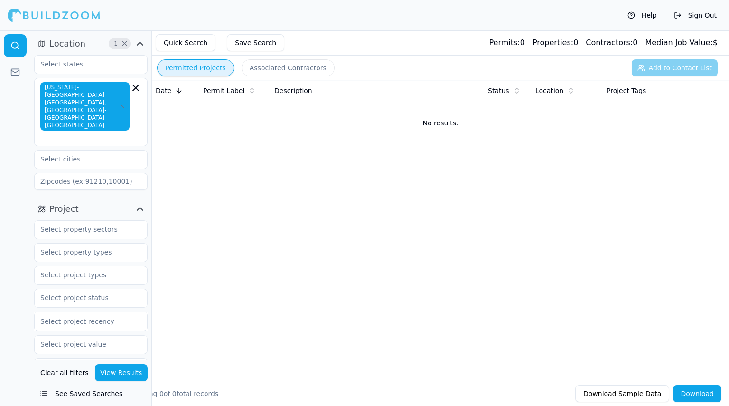
click at [137, 203] on icon "button" at bounding box center [139, 208] width 11 height 11
click at [126, 150] on input "text" at bounding box center [85, 158] width 101 height 17
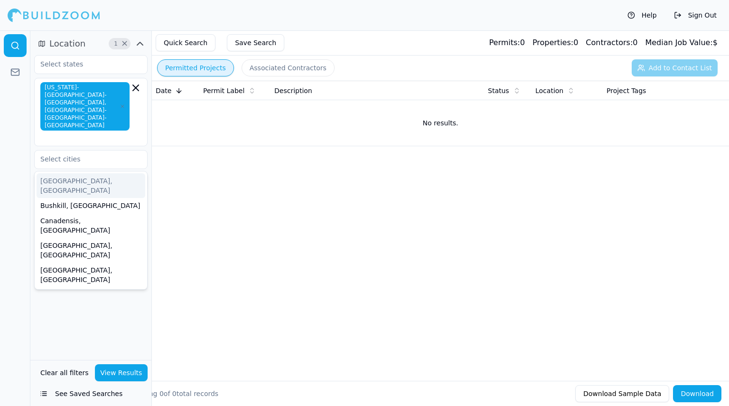
click at [125, 94] on span "New York-Newark-Jersey City, NY-NJ-PA" at bounding box center [84, 106] width 89 height 48
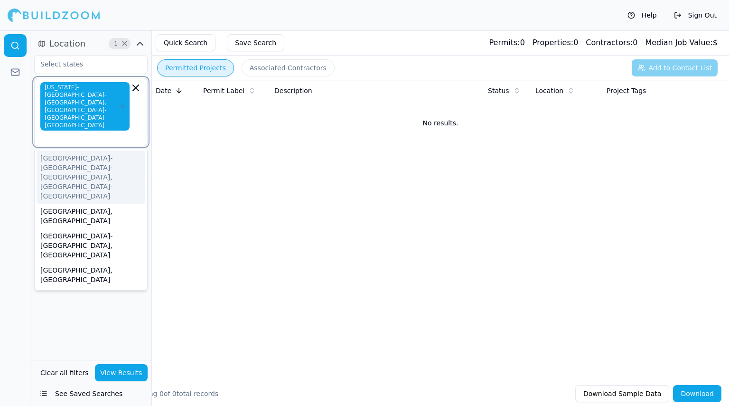
click at [112, 150] on div "Allentown-Bethlehem-Easton, PA-NJ" at bounding box center [91, 176] width 109 height 53
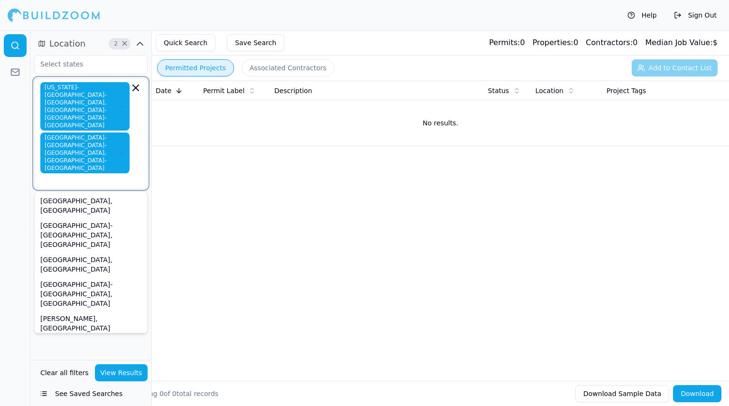
click at [111, 335] on div "East Stroudsburg, PA" at bounding box center [91, 347] width 109 height 25
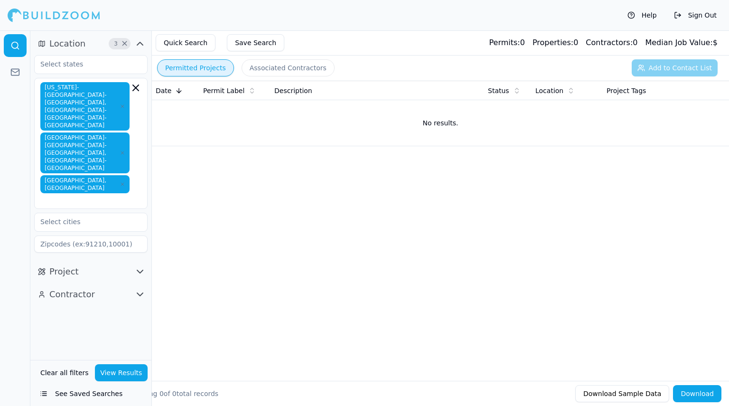
click at [109, 293] on div "Location 3 × New York-Newark-Jersey City, NY-NJ-PA Allentown-Bethlehem-Easton, …" at bounding box center [90, 194] width 121 height 329
click at [139, 266] on icon "button" at bounding box center [139, 271] width 11 height 11
click at [104, 283] on input "text" at bounding box center [85, 291] width 101 height 17
click at [107, 321] on div "Commercial" at bounding box center [91, 328] width 109 height 15
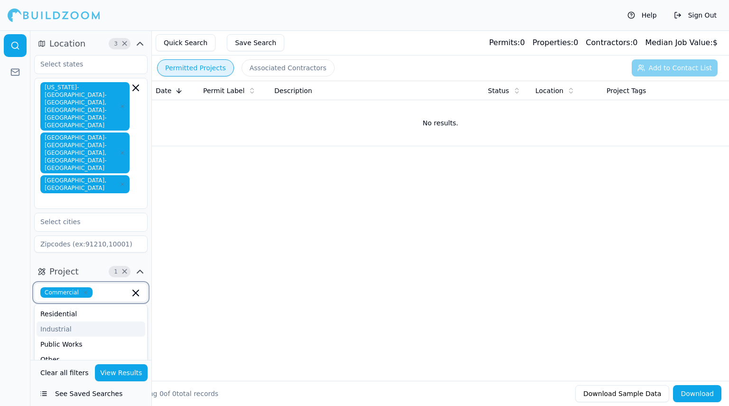
click at [76, 321] on div "Industrial" at bounding box center [91, 328] width 109 height 15
click at [20, 305] on div at bounding box center [15, 217] width 30 height 375
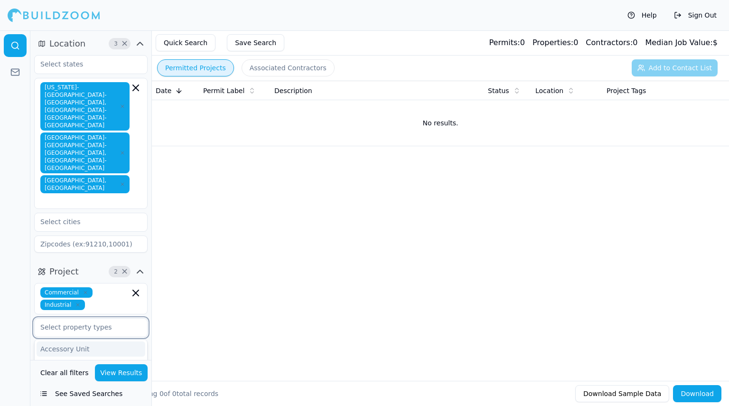
click at [93, 318] on input "text" at bounding box center [85, 326] width 101 height 17
click at [0, 311] on div at bounding box center [15, 217] width 30 height 375
click at [88, 341] on input "text" at bounding box center [85, 349] width 101 height 17
click at [42, 394] on div "Commercial Renovation" at bounding box center [91, 401] width 109 height 15
click at [56, 390] on div "Bathroom Remodel" at bounding box center [91, 397] width 109 height 15
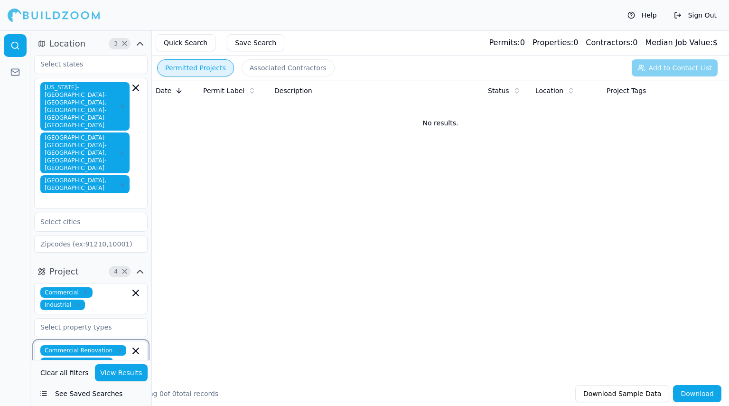
scroll to position [137, 0]
click at [77, 405] on div "Home Addition" at bounding box center [91, 413] width 109 height 15
click at [83, 403] on div "Kitchen Remodel" at bounding box center [91, 410] width 109 height 15
click at [95, 399] on div "Multi-Room Remodel" at bounding box center [91, 406] width 109 height 15
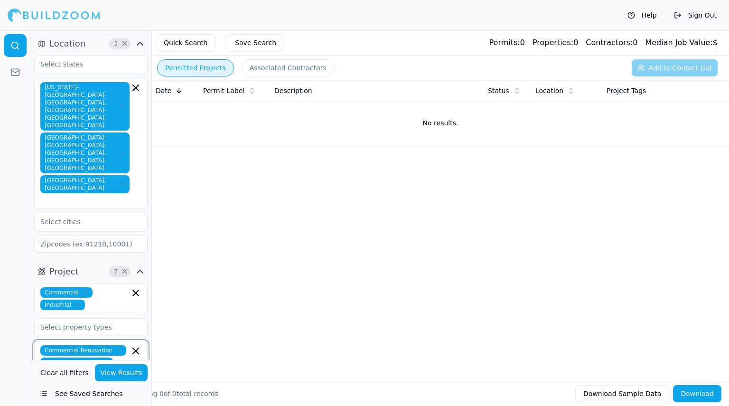
scroll to position [227, 0]
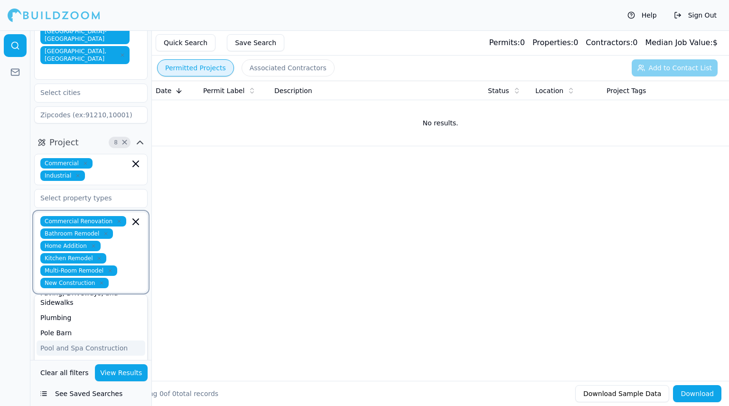
scroll to position [257, 0]
click at [124, 374] on button "View Results" at bounding box center [121, 372] width 53 height 17
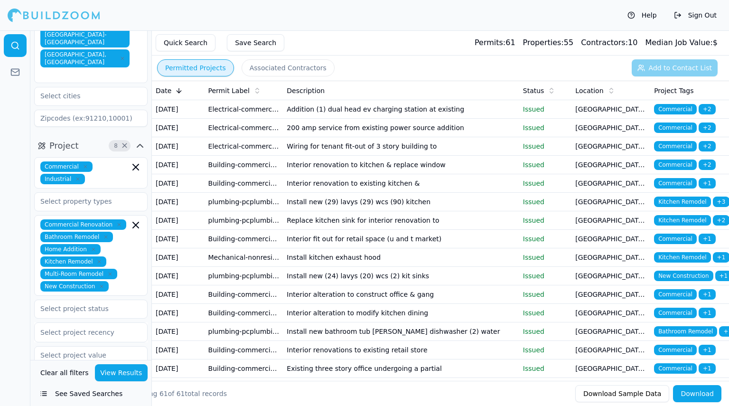
click at [177, 92] on icon at bounding box center [179, 91] width 8 height 8
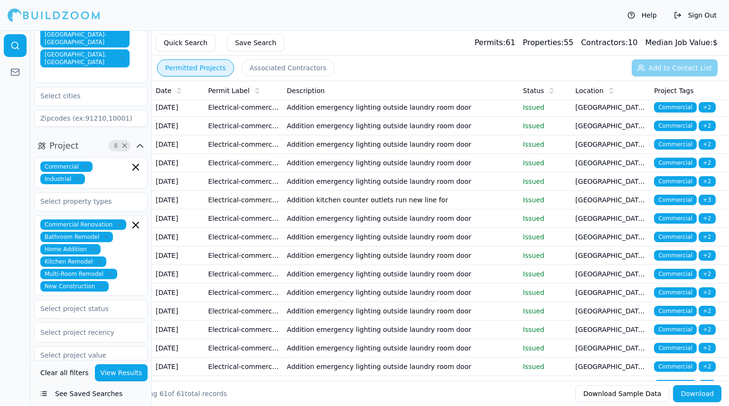
scroll to position [0, 0]
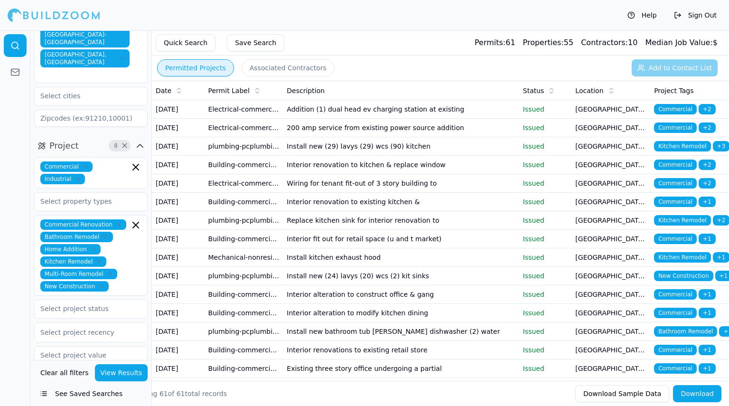
click at [197, 230] on td "Jun 12, 2025" at bounding box center [178, 220] width 53 height 19
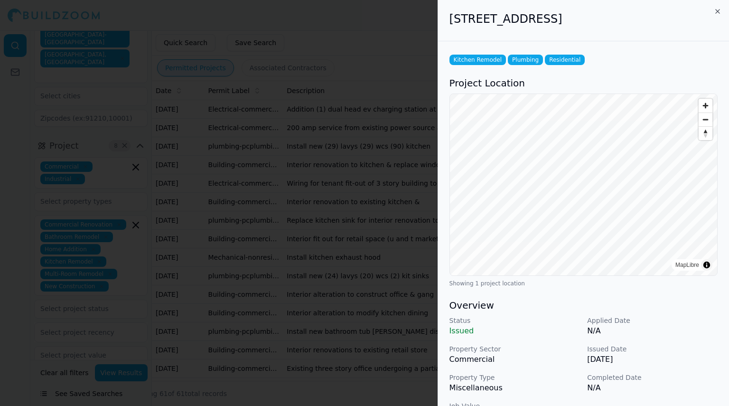
click at [259, 157] on div at bounding box center [364, 203] width 729 height 406
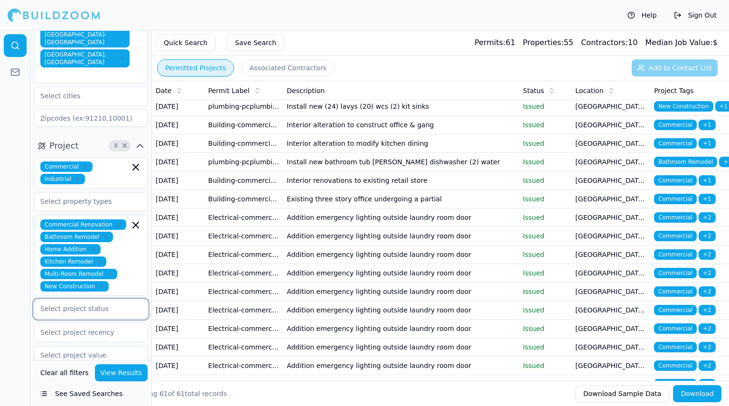
scroll to position [129, 0]
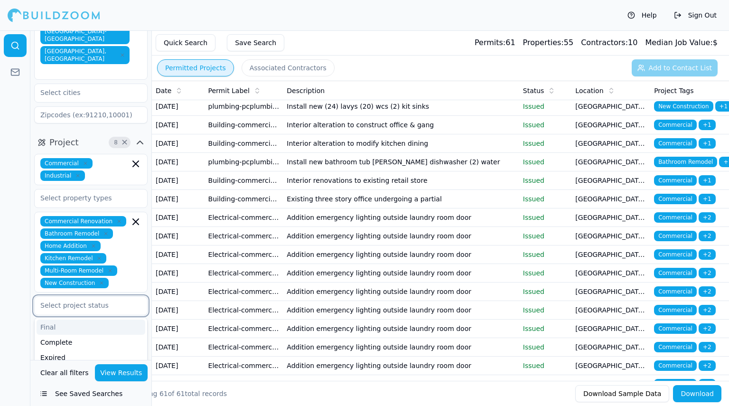
click at [128, 297] on input "text" at bounding box center [85, 305] width 101 height 17
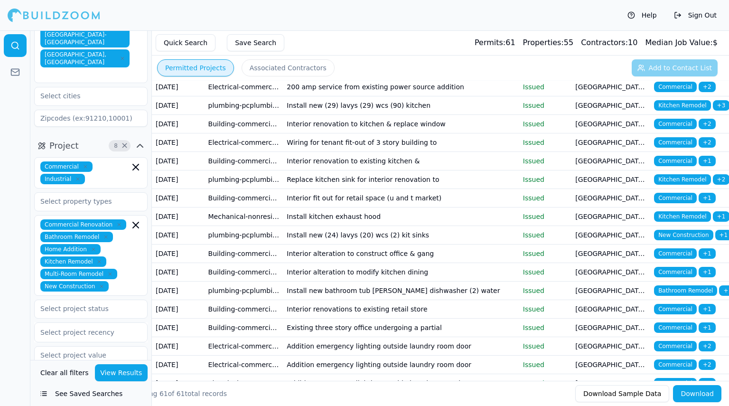
scroll to position [0, 0]
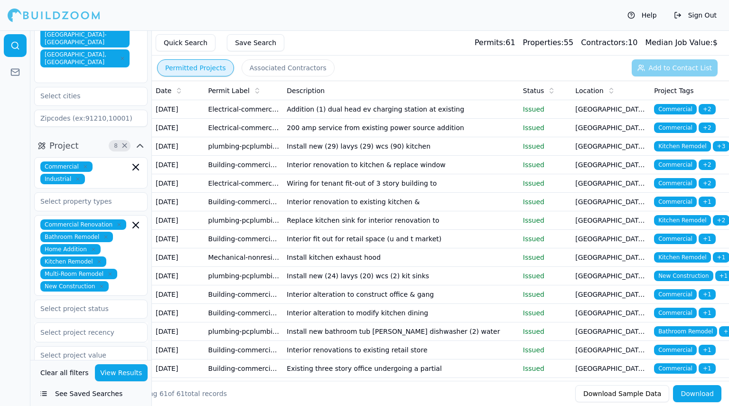
click at [420, 211] on td "Interior renovation to existing kitchen &" at bounding box center [401, 202] width 236 height 19
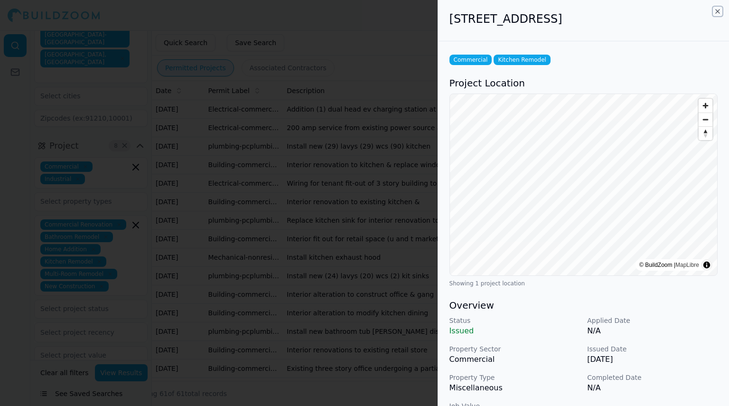
click at [717, 11] on icon "button" at bounding box center [717, 11] width 4 height 4
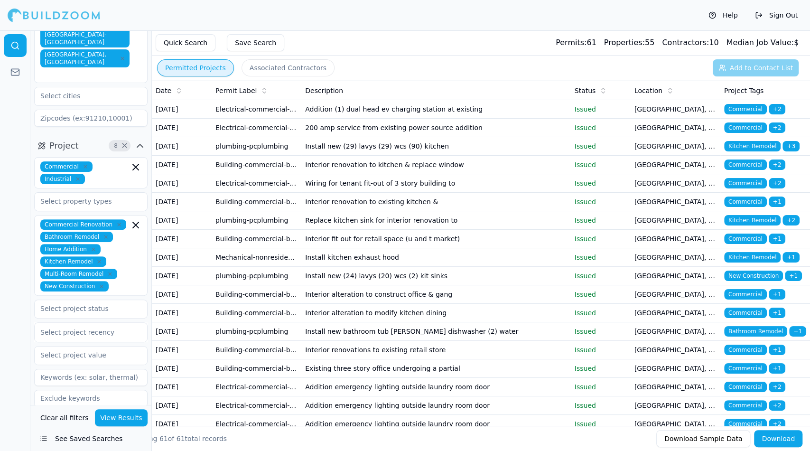
scroll to position [81, 0]
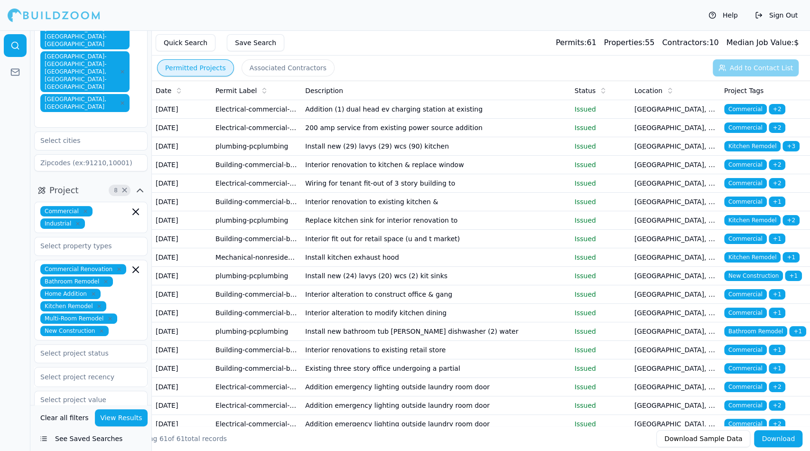
click at [447, 322] on td "Interior alteration to modify kitchen dining" at bounding box center [435, 313] width 269 height 19
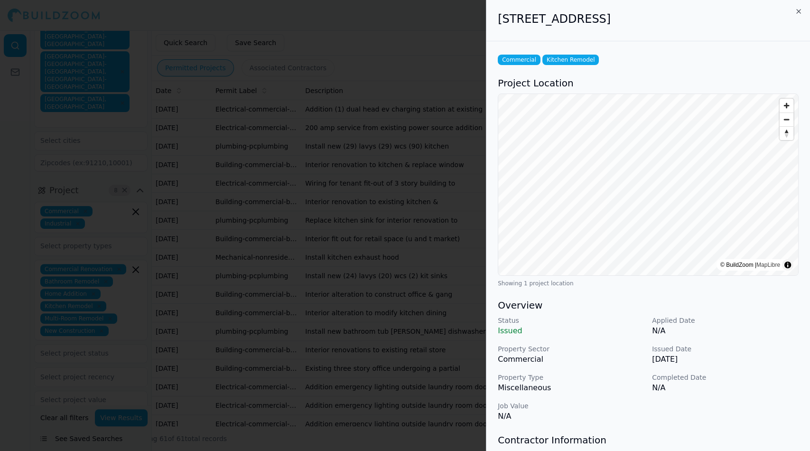
click at [626, 379] on p "Property Type" at bounding box center [571, 376] width 147 height 9
click at [678, 373] on p "Completed Date" at bounding box center [725, 376] width 147 height 9
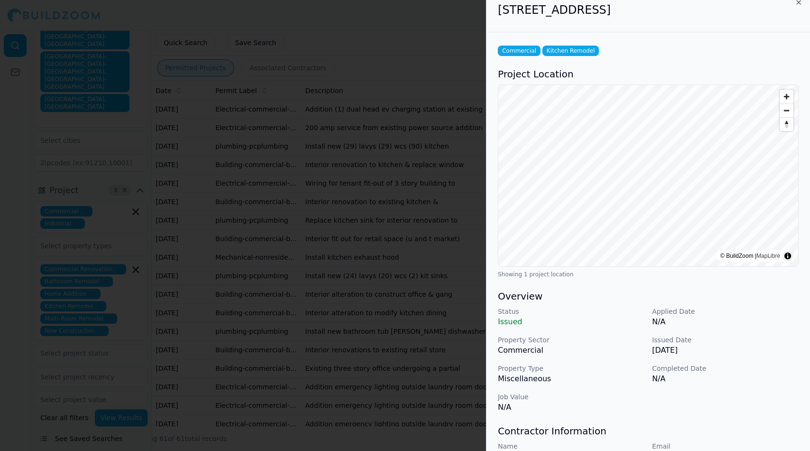
scroll to position [0, 0]
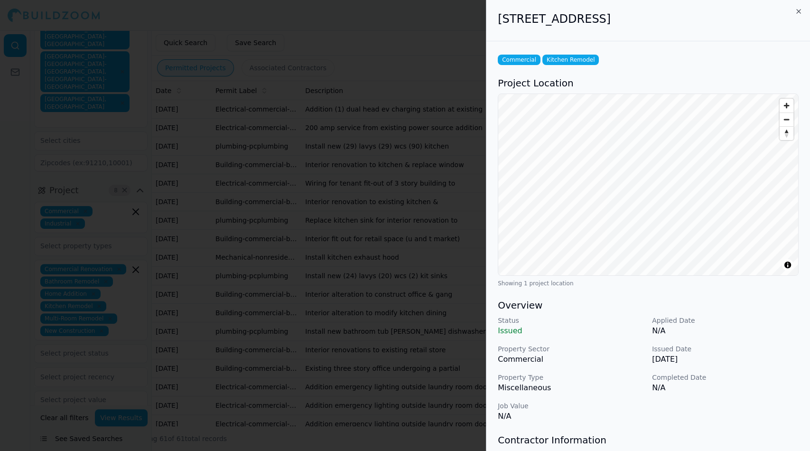
click at [364, 78] on div at bounding box center [405, 225] width 810 height 451
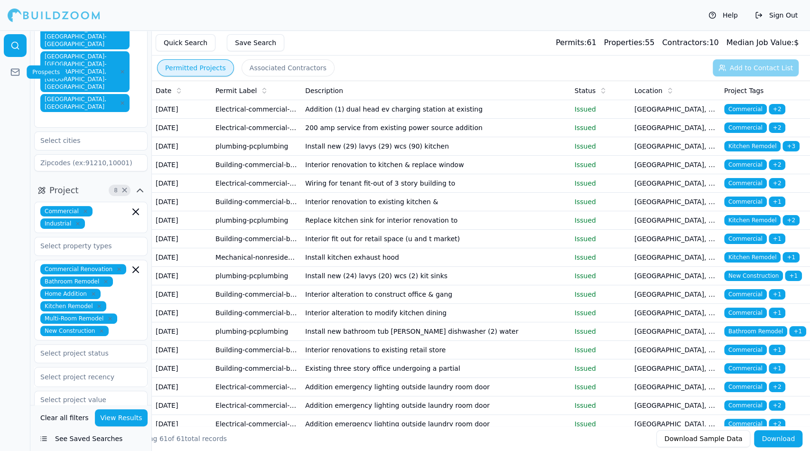
click at [14, 66] on link at bounding box center [15, 72] width 23 height 23
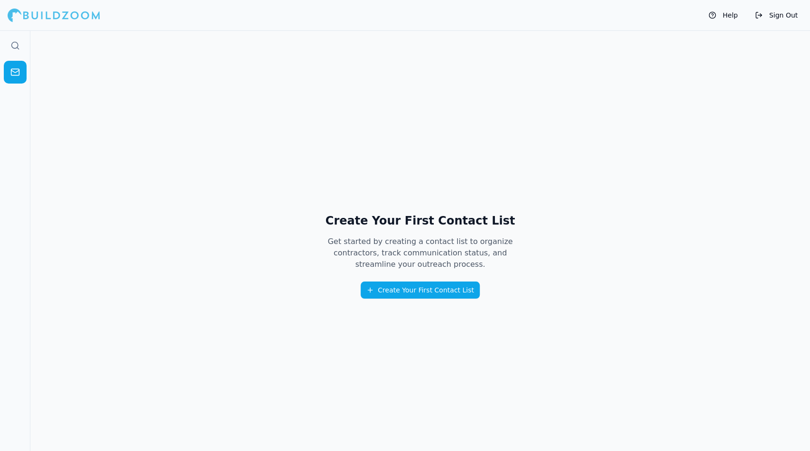
click at [406, 287] on button "Create Your First Contact List" at bounding box center [420, 289] width 119 height 17
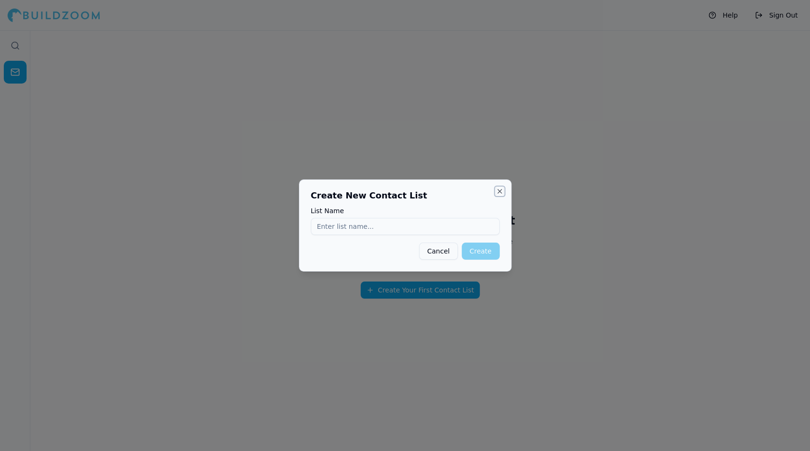
click at [499, 192] on button "Close" at bounding box center [500, 191] width 8 height 8
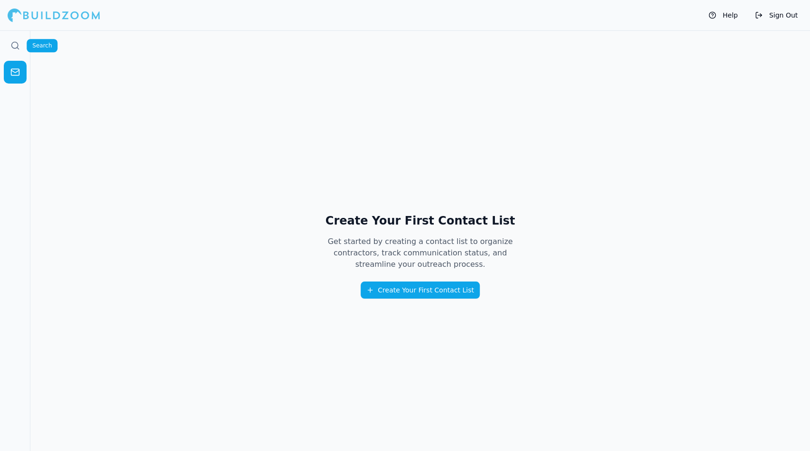
click at [32, 15] on div at bounding box center [54, 15] width 93 height 19
click at [14, 48] on circle at bounding box center [15, 45] width 6 height 6
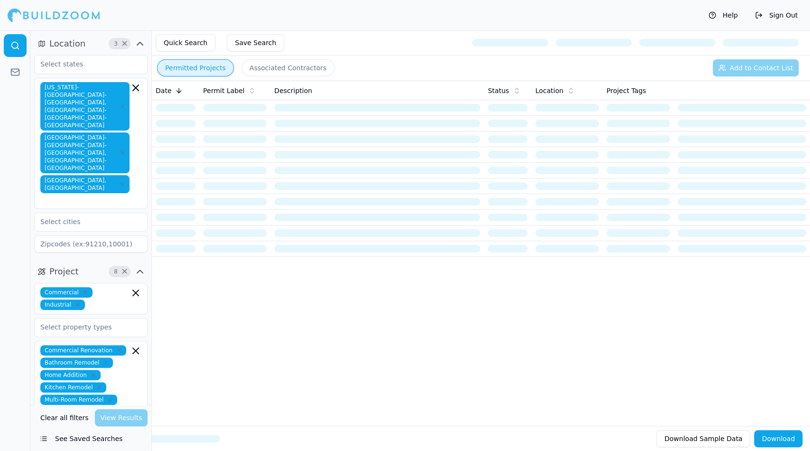
click at [124, 44] on span "×" at bounding box center [124, 43] width 7 height 5
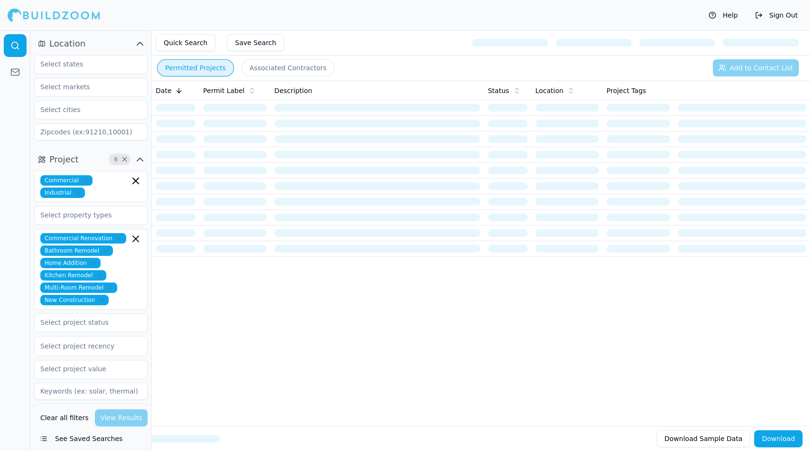
click at [137, 43] on icon "button" at bounding box center [139, 43] width 11 height 11
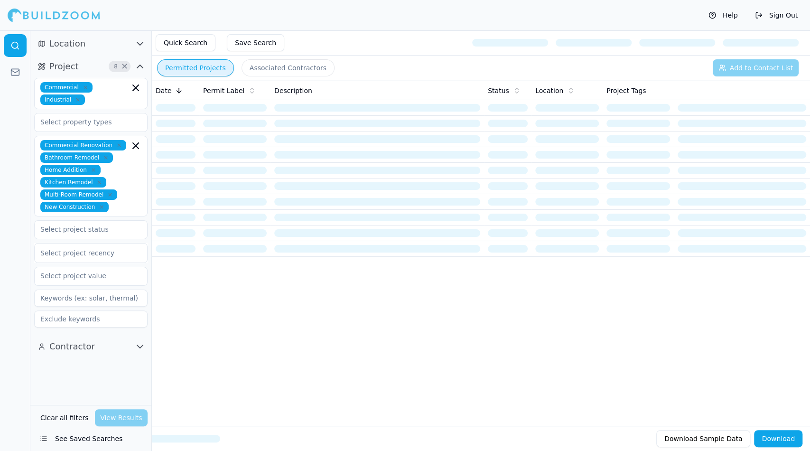
click at [123, 68] on span "×" at bounding box center [124, 66] width 7 height 5
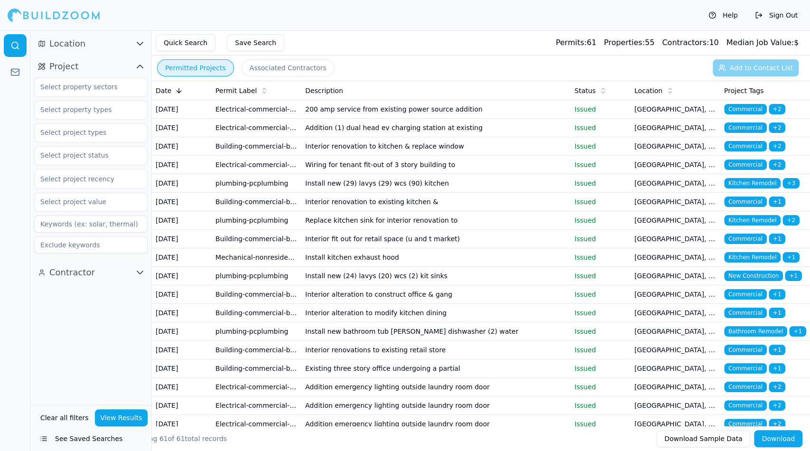
click at [177, 91] on icon at bounding box center [179, 92] width 4 height 2
click at [175, 90] on icon at bounding box center [179, 91] width 8 height 8
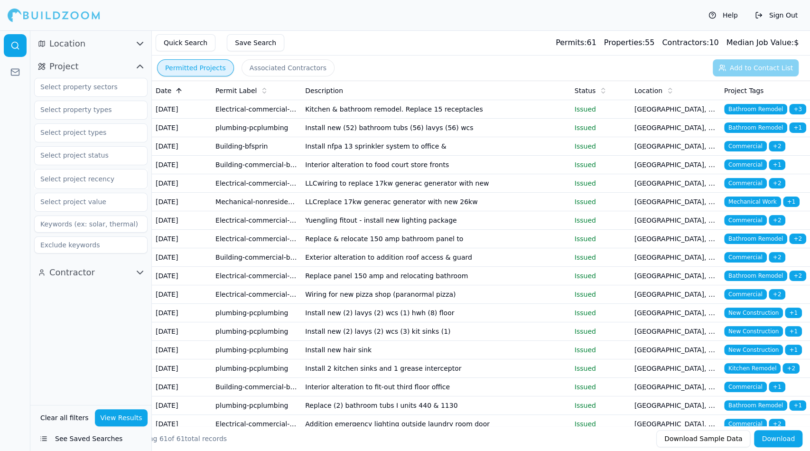
click at [175, 90] on icon at bounding box center [179, 91] width 8 height 8
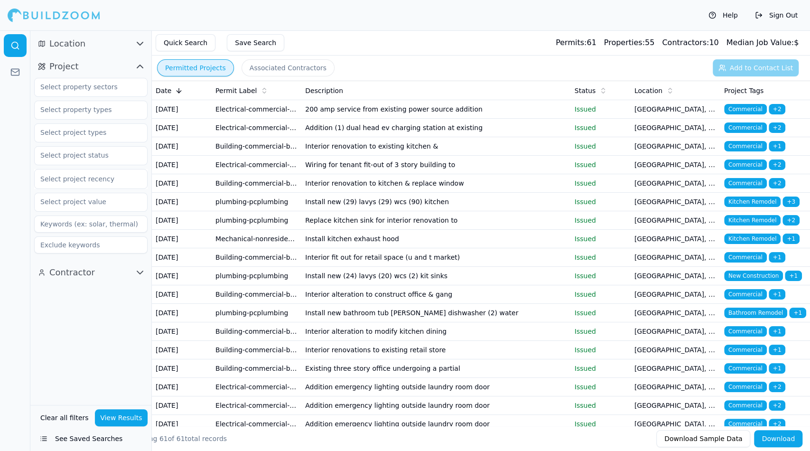
click at [138, 47] on icon "button" at bounding box center [139, 43] width 11 height 11
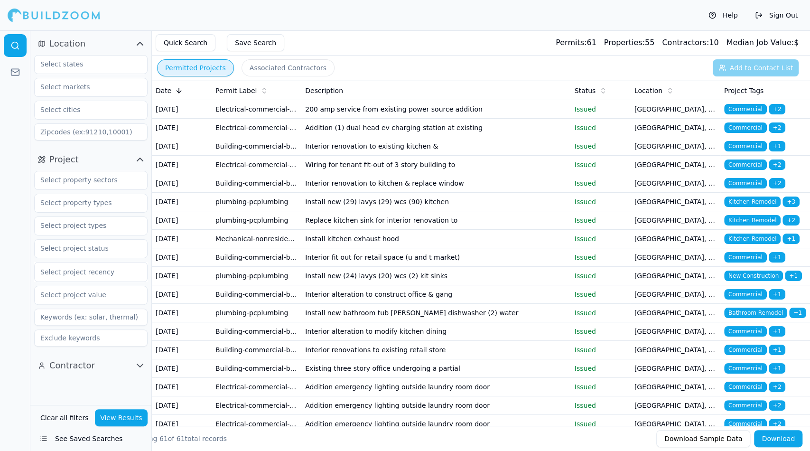
click at [121, 134] on input at bounding box center [90, 131] width 113 height 17
click at [64, 405] on button "Clear all filters" at bounding box center [64, 417] width 53 height 17
click at [120, 63] on input "text" at bounding box center [85, 64] width 101 height 17
click at [66, 87] on div "[US_STATE]" at bounding box center [91, 85] width 109 height 15
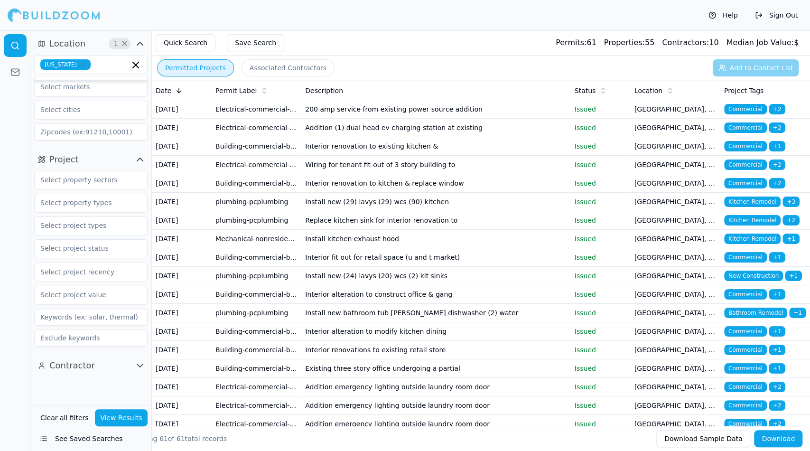
click at [125, 405] on button "View Results" at bounding box center [121, 417] width 53 height 17
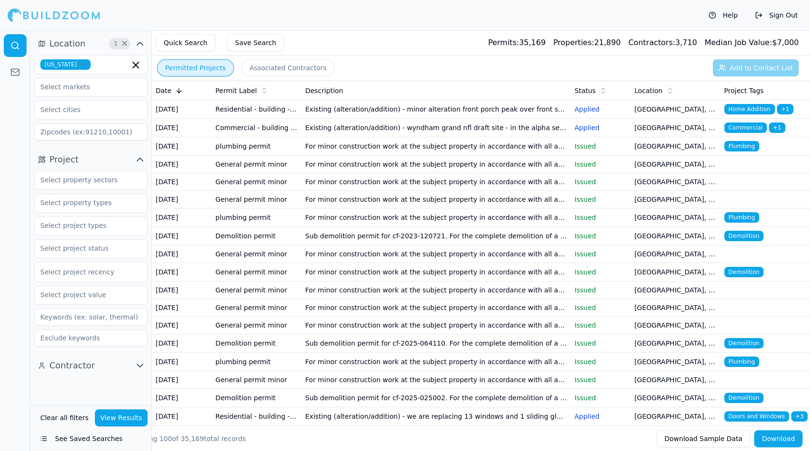
click at [361, 173] on td "For minor construction work at the subject property in accordance with all appl…" at bounding box center [435, 165] width 269 height 18
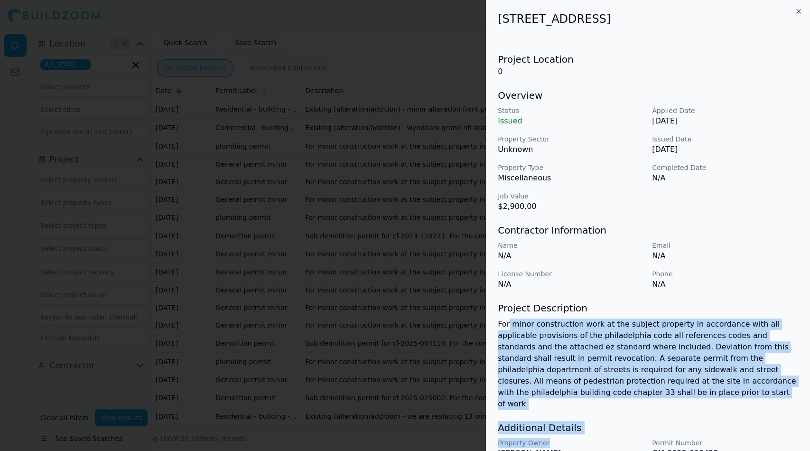
drag, startPoint x: 509, startPoint y: 329, endPoint x: 635, endPoint y: 432, distance: 162.6
click at [635, 405] on div "Project Location 0 Overview Status Issued Applied Date Sep 4, 2025 Property Sec…" at bounding box center [648, 269] width 324 height 457
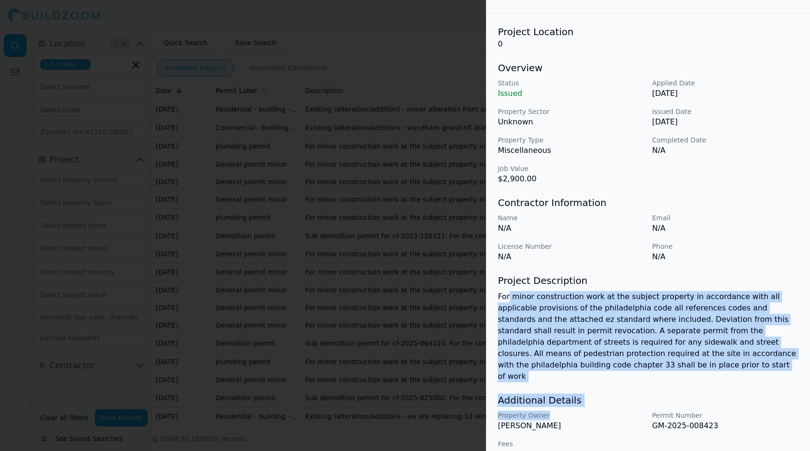
scroll to position [36, 0]
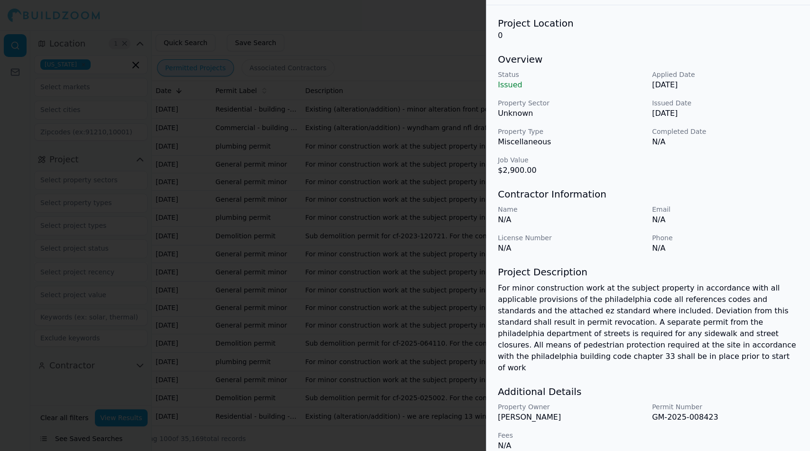
click at [446, 394] on div at bounding box center [405, 225] width 810 height 451
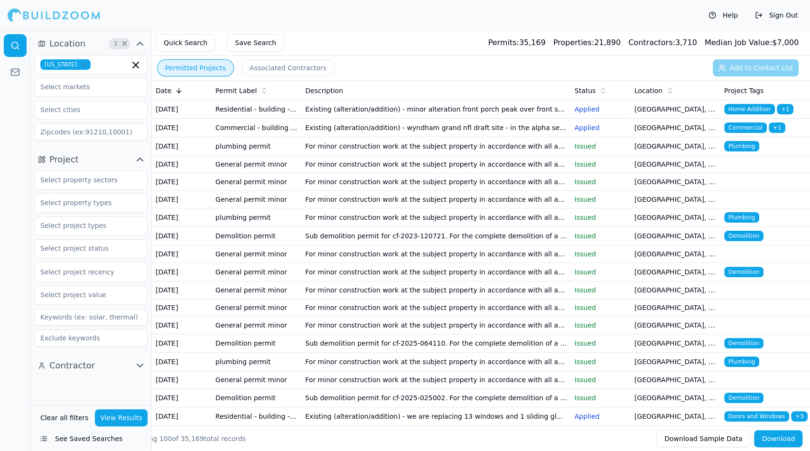
click at [367, 263] on td "For minor construction work at the subject property in accordance with all appl…" at bounding box center [435, 254] width 269 height 18
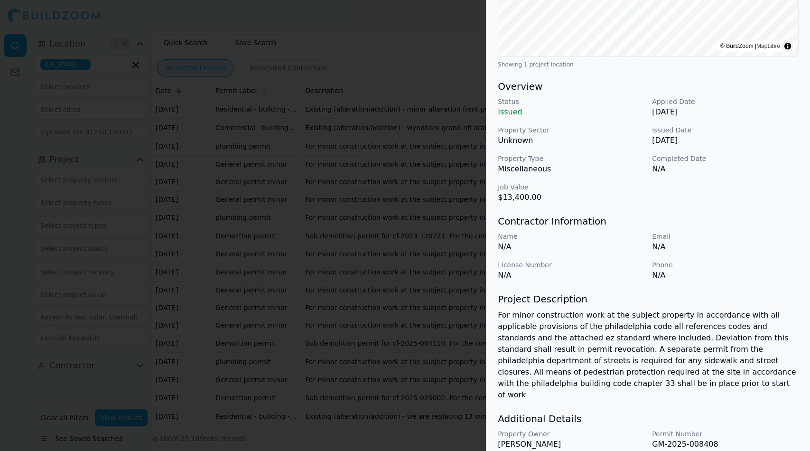
scroll to position [222, 0]
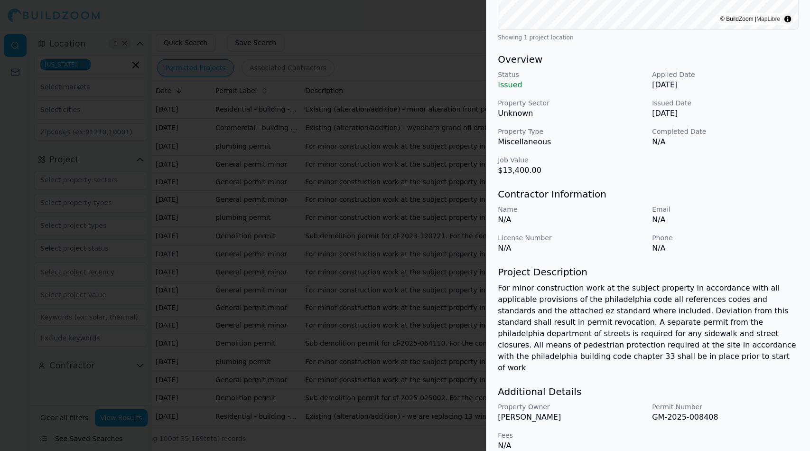
click at [722, 385] on h3 "Additional Details" at bounding box center [648, 391] width 301 height 13
click at [723, 385] on h3 "Additional Details" at bounding box center [648, 391] width 301 height 13
click at [722, 385] on h3 "Additional Details" at bounding box center [648, 391] width 301 height 13
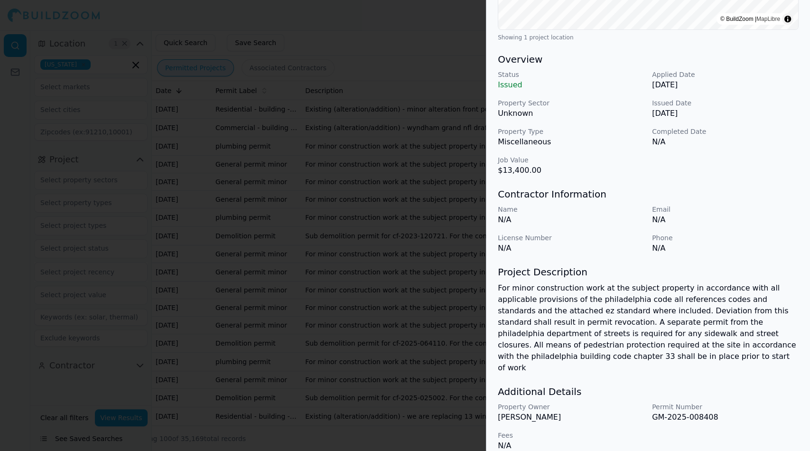
click at [435, 272] on div at bounding box center [405, 225] width 810 height 451
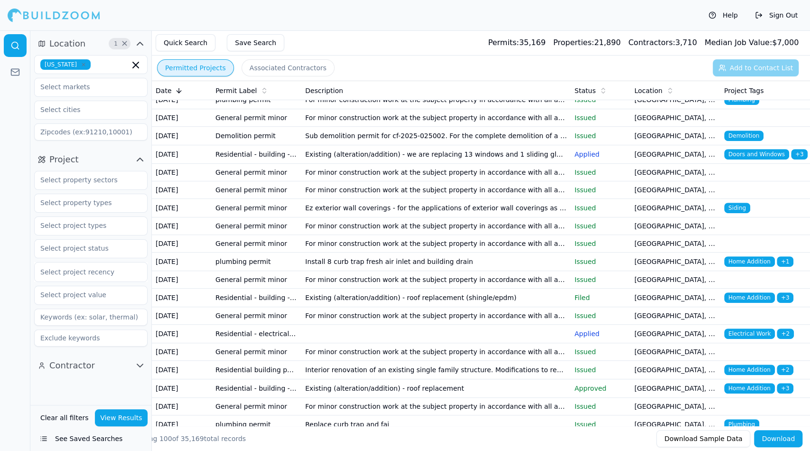
scroll to position [262, 0]
click at [352, 234] on td "For minor construction work at the subject property in accordance with all appl…" at bounding box center [435, 226] width 269 height 18
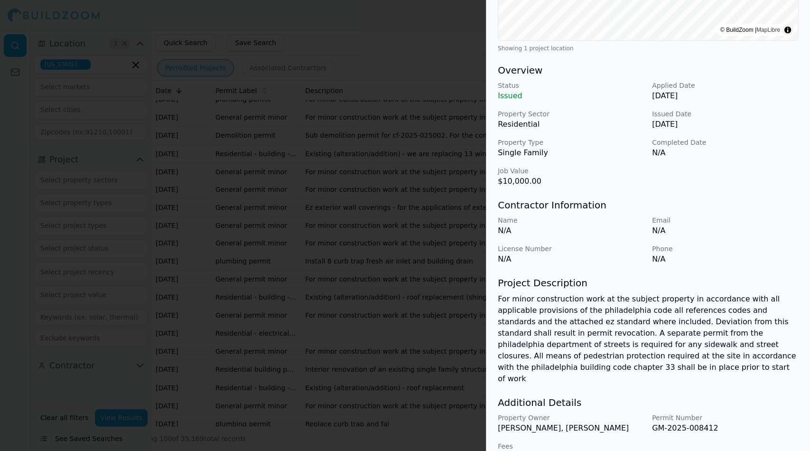
scroll to position [222, 0]
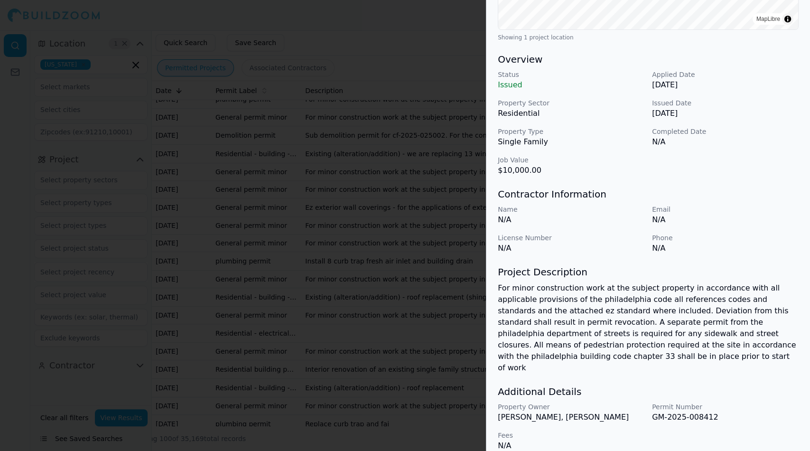
click at [446, 393] on div at bounding box center [405, 225] width 810 height 451
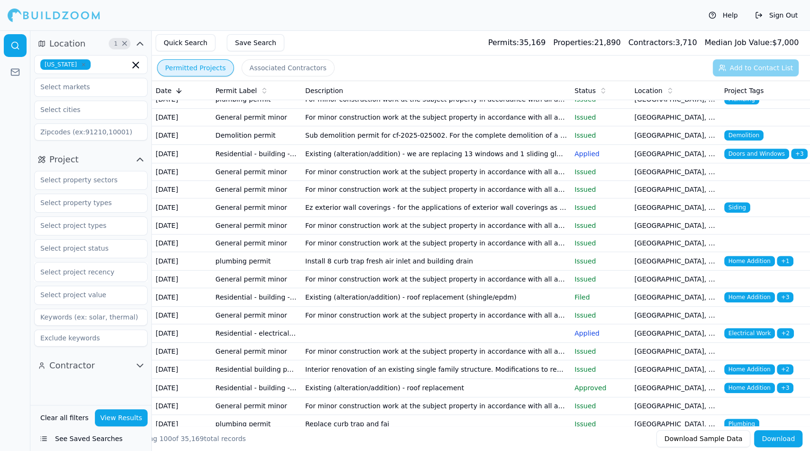
click at [323, 324] on td "For minor construction work at the subject property in accordance with all appl…" at bounding box center [435, 315] width 269 height 18
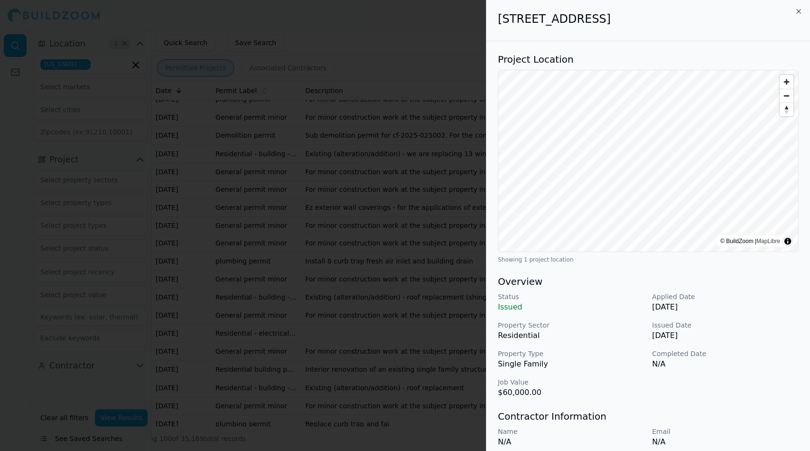
click at [728, 102] on button "Reset bearing to north" at bounding box center [786, 109] width 14 height 14
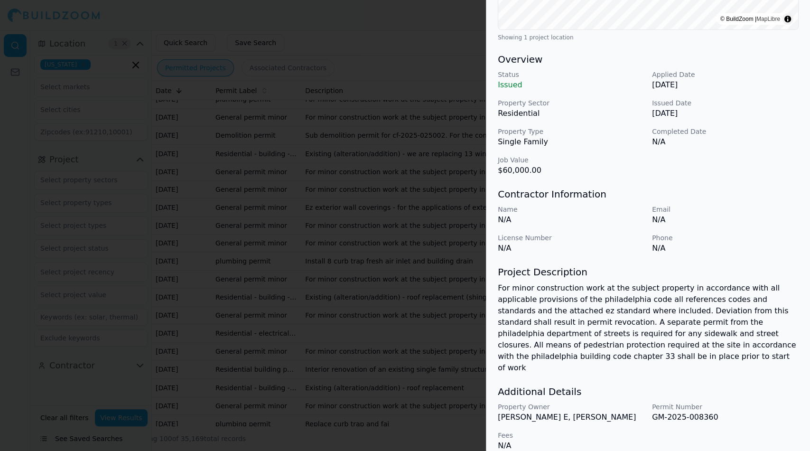
click at [707, 164] on div "Status Issued Applied Date Sep 3, 2025 Property Sector Residential Issued Date …" at bounding box center [648, 123] width 301 height 106
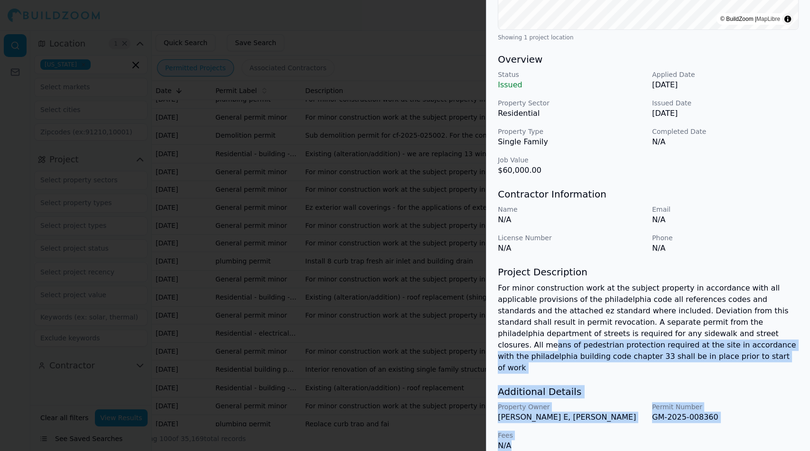
drag, startPoint x: 614, startPoint y: 333, endPoint x: 675, endPoint y: 443, distance: 125.7
click at [675, 405] on div "Project Location © BuildZoom | MapLibre Showing 1 project location Overview Sta…" at bounding box center [648, 140] width 324 height 643
click at [641, 405] on p "Fees" at bounding box center [571, 434] width 147 height 9
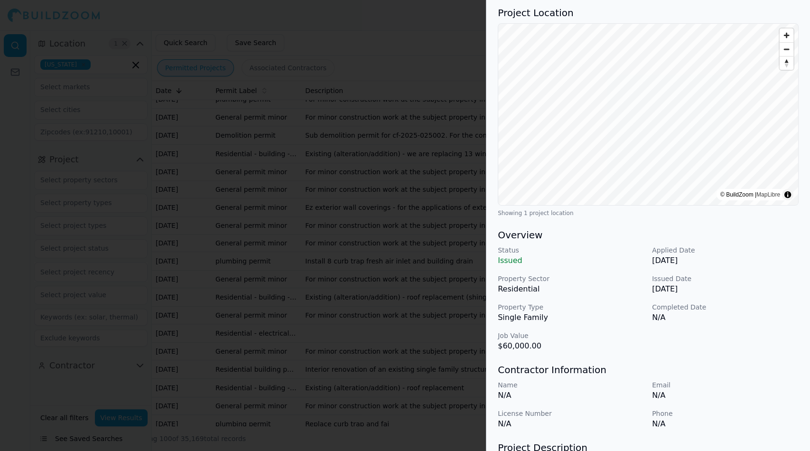
scroll to position [0, 0]
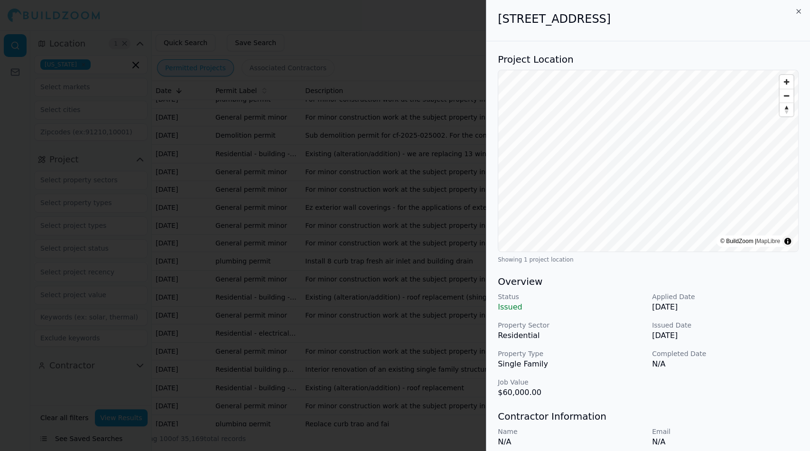
click at [728, 346] on div "Status Issued Applied Date Sep 3, 2025 Property Sector Residential Issued Date …" at bounding box center [648, 345] width 301 height 106
click at [728, 342] on div "Status Issued Applied Date Sep 3, 2025 Property Sector Residential Issued Date …" at bounding box center [648, 345] width 301 height 106
click at [728, 343] on div "Status Issued Applied Date Sep 3, 2025 Property Sector Residential Issued Date …" at bounding box center [648, 345] width 301 height 106
click at [728, 342] on div "Status Issued Applied Date Sep 3, 2025 Property Sector Residential Issued Date …" at bounding box center [648, 345] width 301 height 106
click at [609, 364] on p "Single Family" at bounding box center [571, 363] width 147 height 11
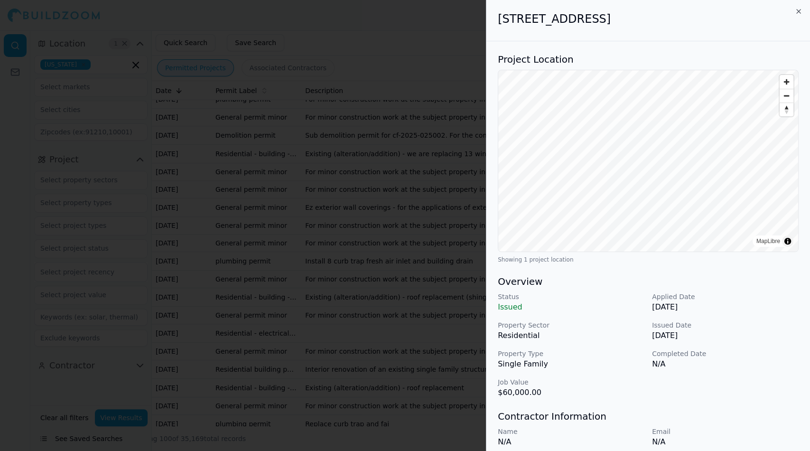
click at [454, 81] on div at bounding box center [405, 225] width 810 height 451
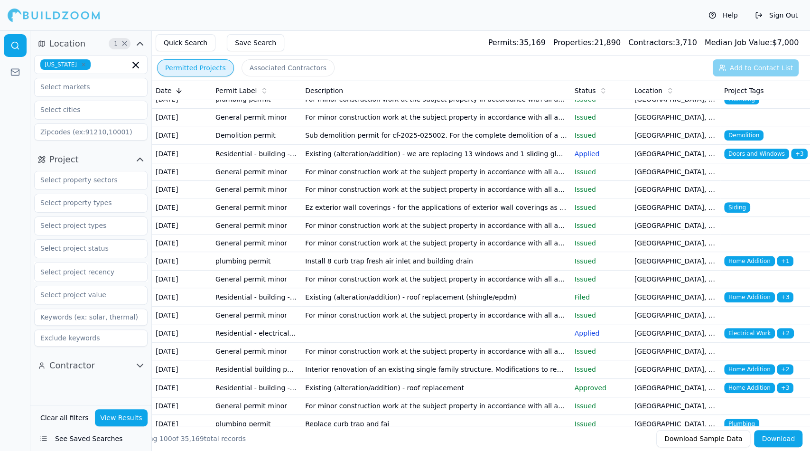
click at [52, 17] on div at bounding box center [54, 15] width 93 height 19
click at [10, 11] on div at bounding box center [54, 15] width 93 height 19
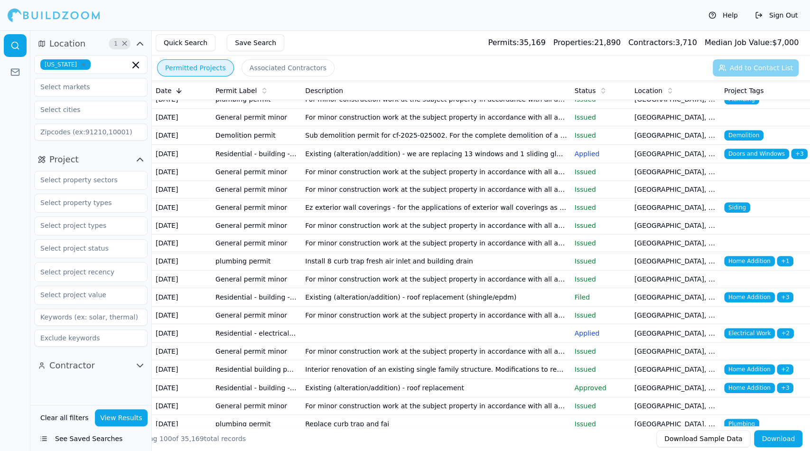
click at [10, 11] on div at bounding box center [54, 15] width 93 height 19
click at [44, 11] on div at bounding box center [54, 15] width 93 height 19
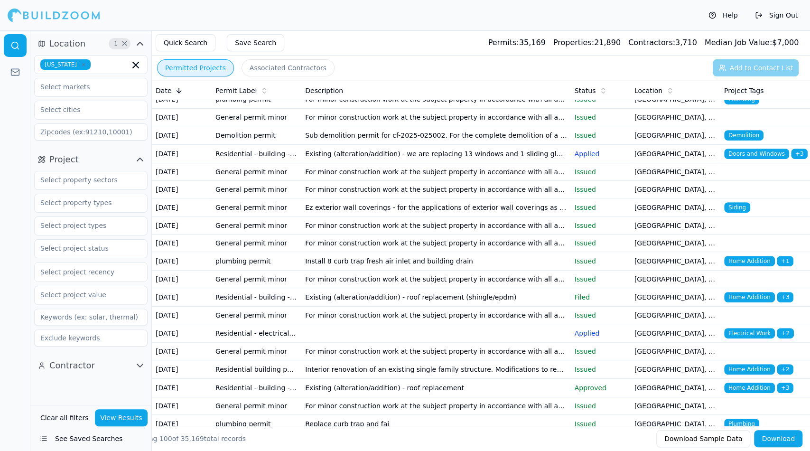
click at [2, 21] on div "Help Sign Out" at bounding box center [405, 15] width 810 height 30
click at [716, 11] on button "Help" at bounding box center [723, 15] width 39 height 15
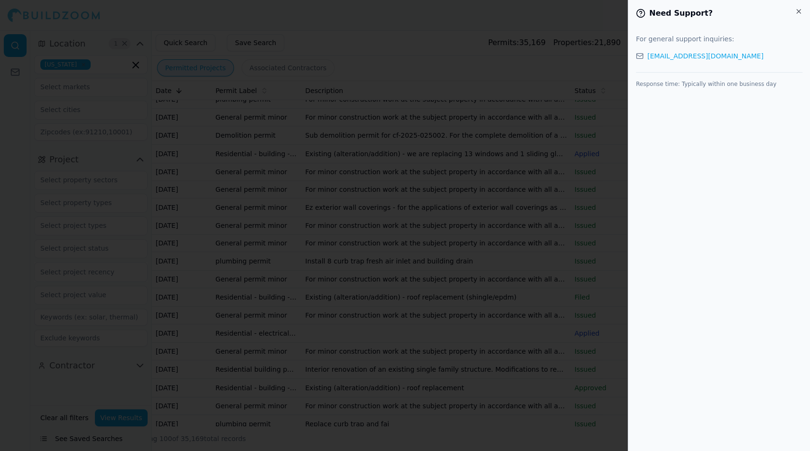
click at [728, 9] on icon "button" at bounding box center [799, 12] width 8 height 8
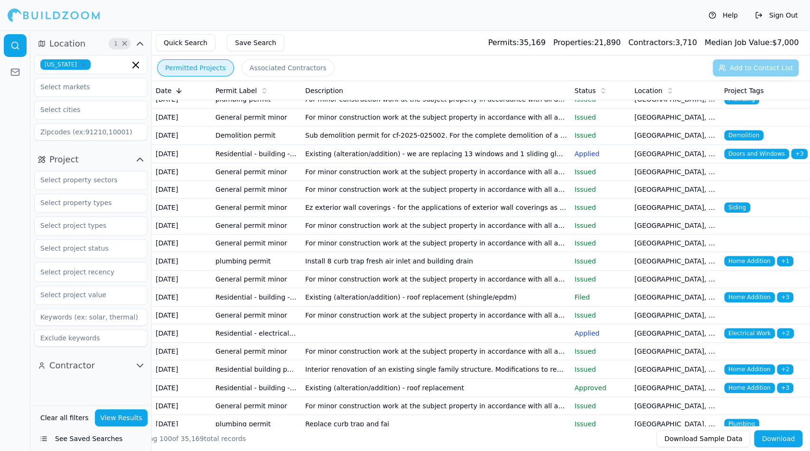
click at [18, 47] on circle at bounding box center [15, 45] width 6 height 6
click at [9, 17] on div at bounding box center [54, 15] width 93 height 19
click at [728, 19] on button "Sign Out" at bounding box center [776, 15] width 52 height 15
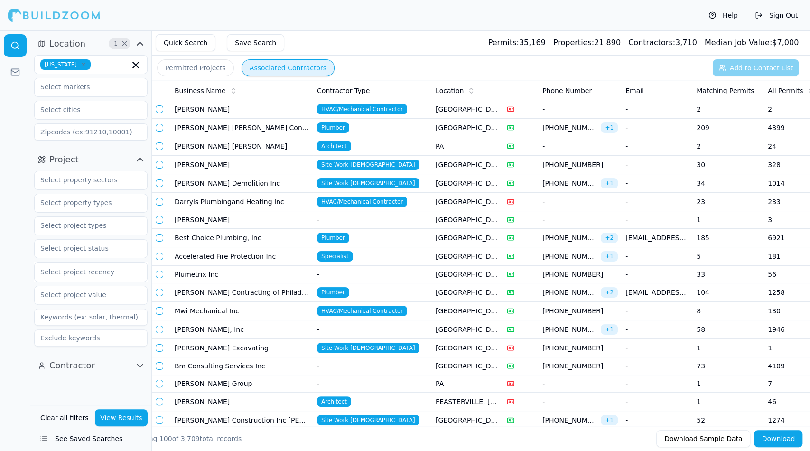
click at [304, 63] on button "Associated Contractors" at bounding box center [287, 67] width 93 height 17
click at [604, 125] on span "+ 1" at bounding box center [609, 127] width 17 height 10
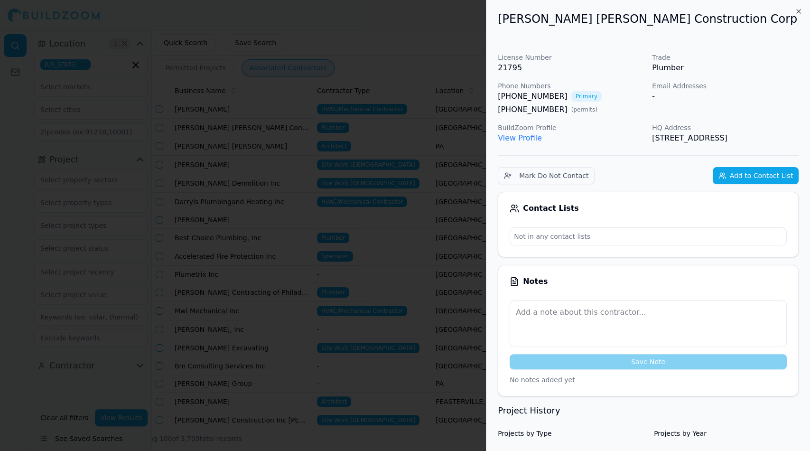
click at [562, 136] on p "View Profile" at bounding box center [571, 137] width 147 height 11
click at [799, 10] on icon "button" at bounding box center [799, 11] width 4 height 4
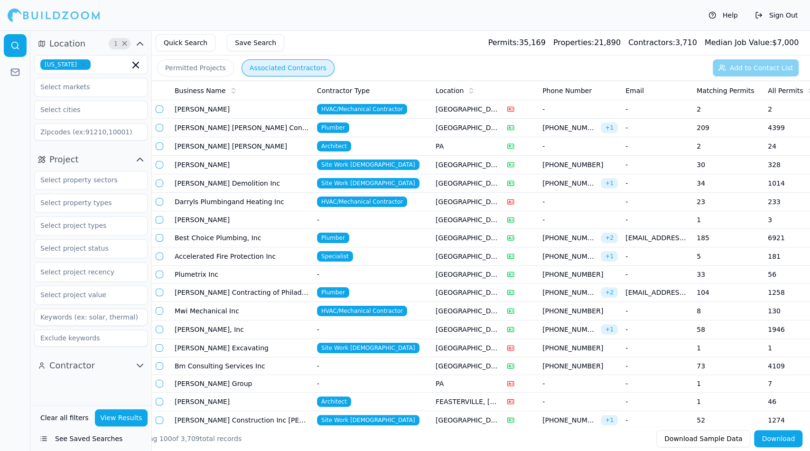
scroll to position [0, 42]
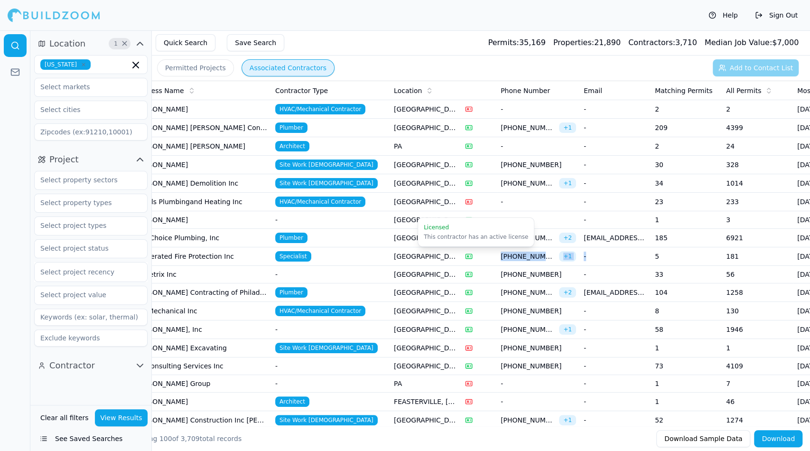
drag, startPoint x: 620, startPoint y: 250, endPoint x: 436, endPoint y: 262, distance: 184.5
click at [436, 262] on tr "Accelerated Fire Protection Inc Specialist [GEOGRAPHIC_DATA], [GEOGRAPHIC_DATA]…" at bounding box center [528, 256] width 837 height 19
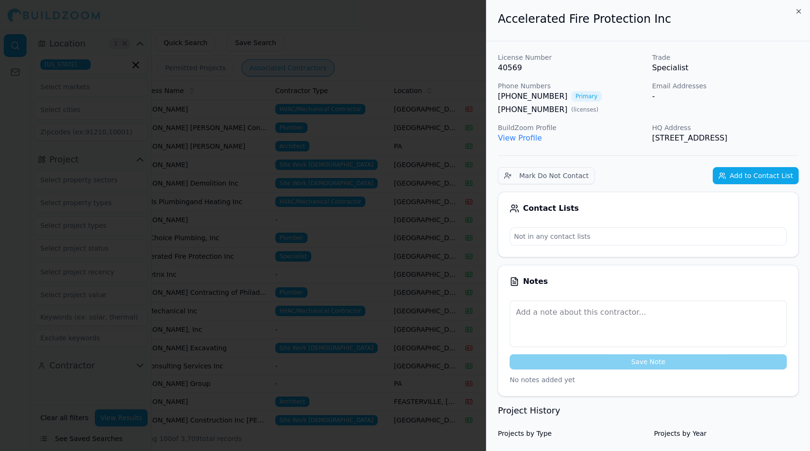
click at [438, 197] on div at bounding box center [405, 225] width 810 height 451
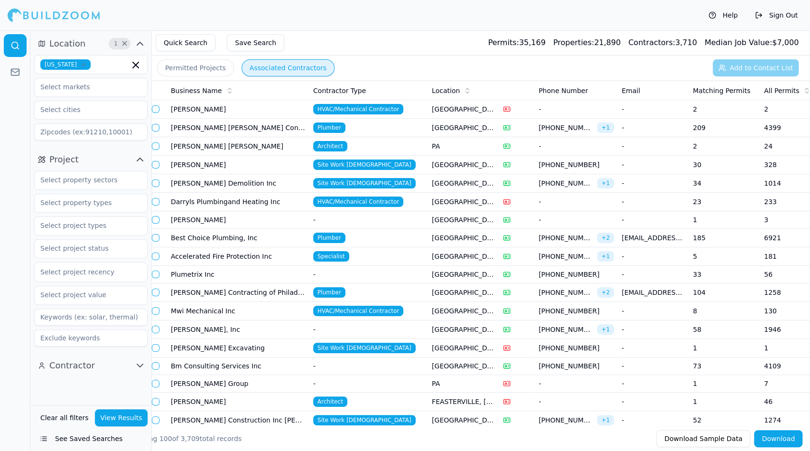
scroll to position [0, 0]
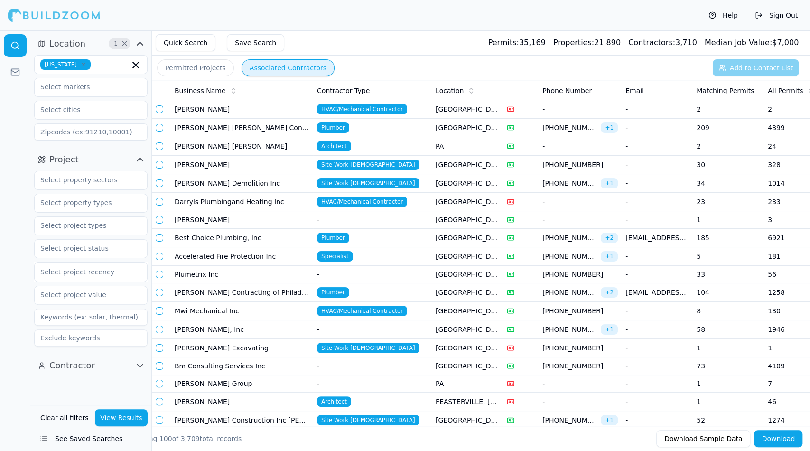
click at [205, 163] on td "[PERSON_NAME]" at bounding box center [242, 165] width 142 height 19
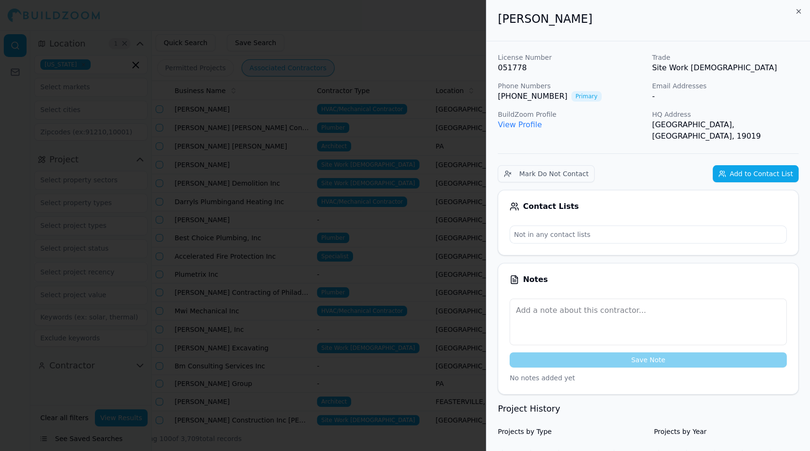
click at [518, 120] on link "View Profile" at bounding box center [520, 124] width 44 height 9
